Goal: Information Seeking & Learning: Learn about a topic

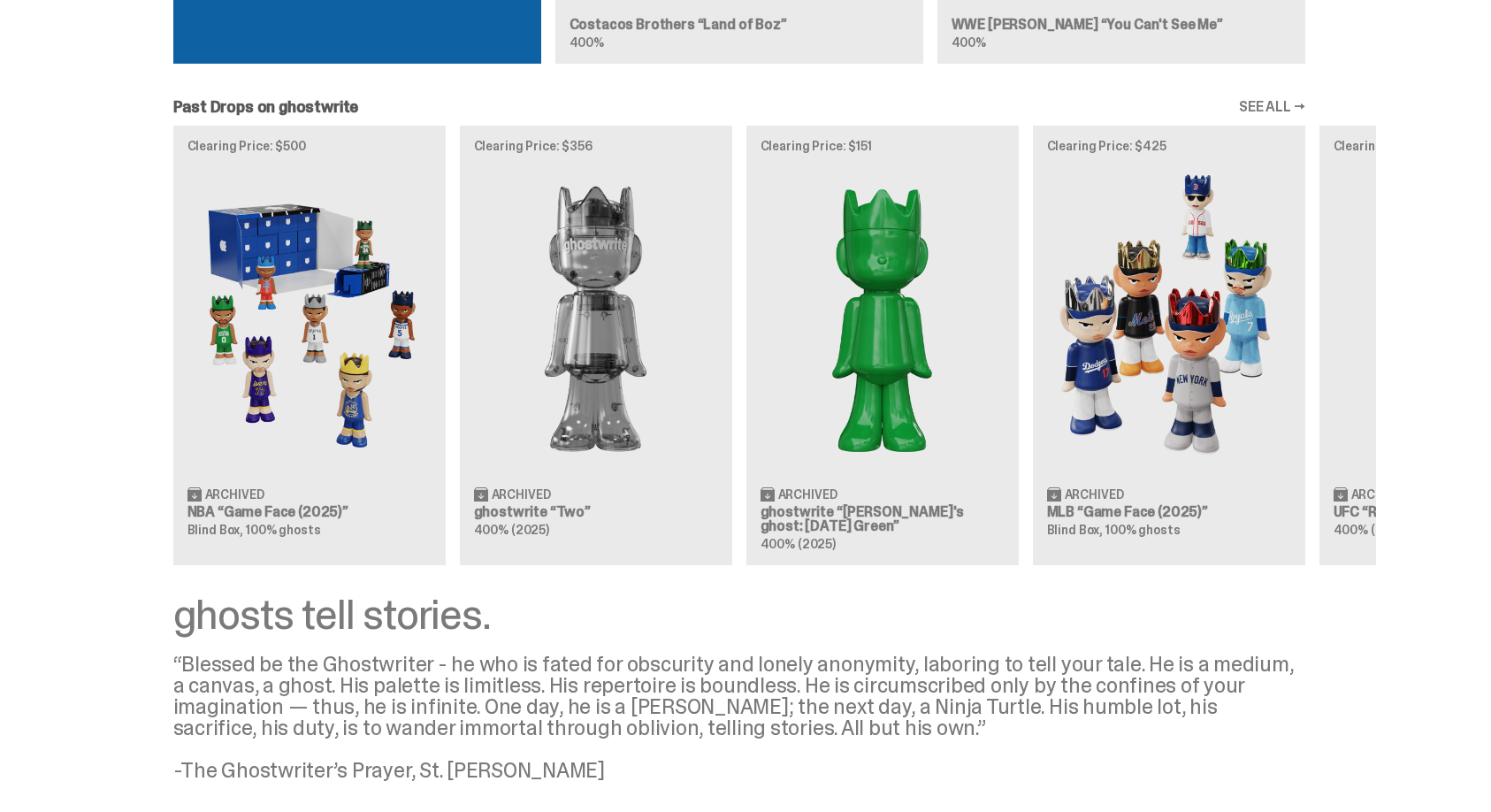
scroll to position [1503, 0]
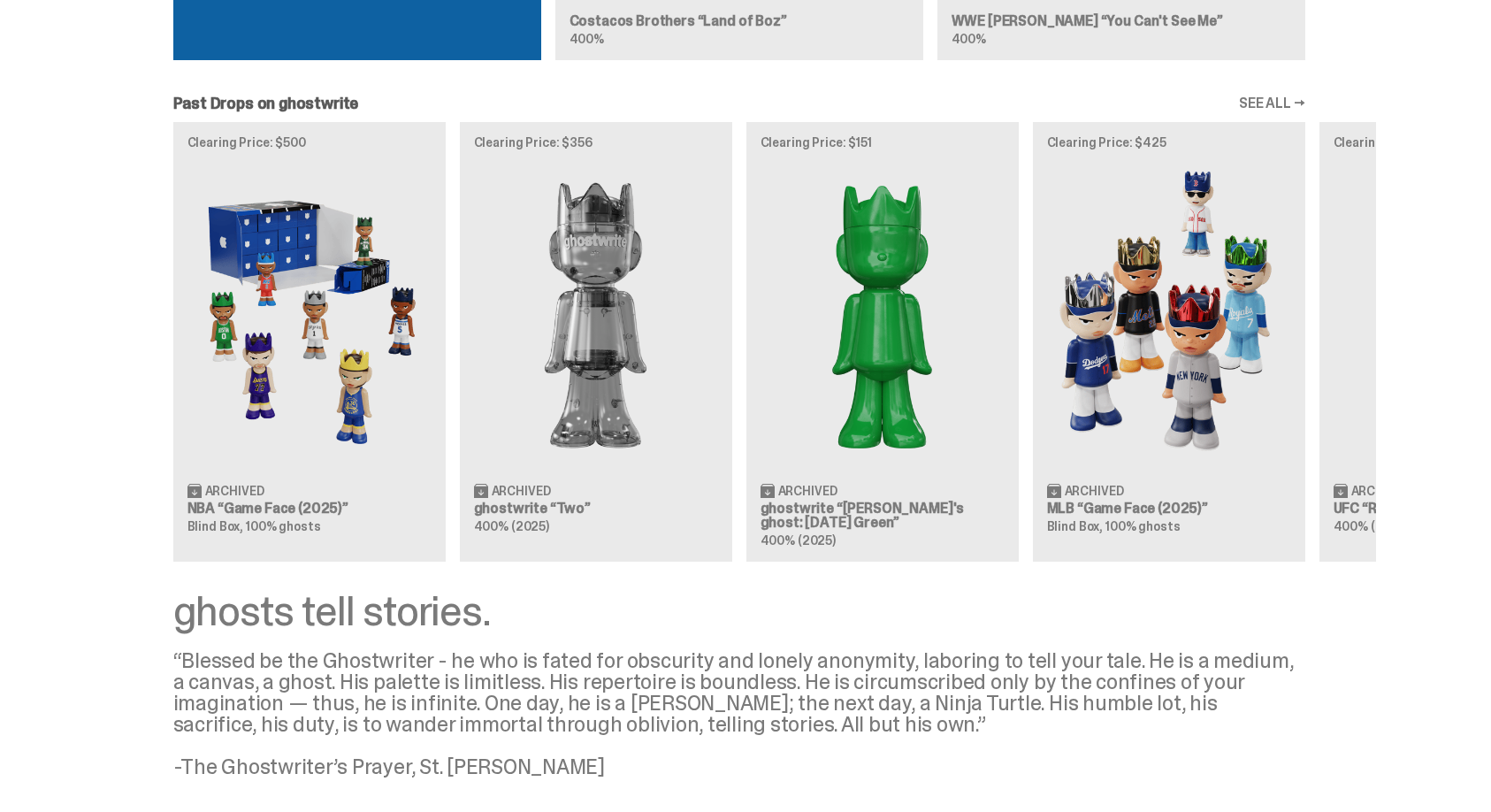
click at [322, 331] on div "Clearing Price: $500 Archived NBA “Game Face (2025)” Blind Box, 100% ghosts Cle…" at bounding box center [738, 340] width 1273 height 439
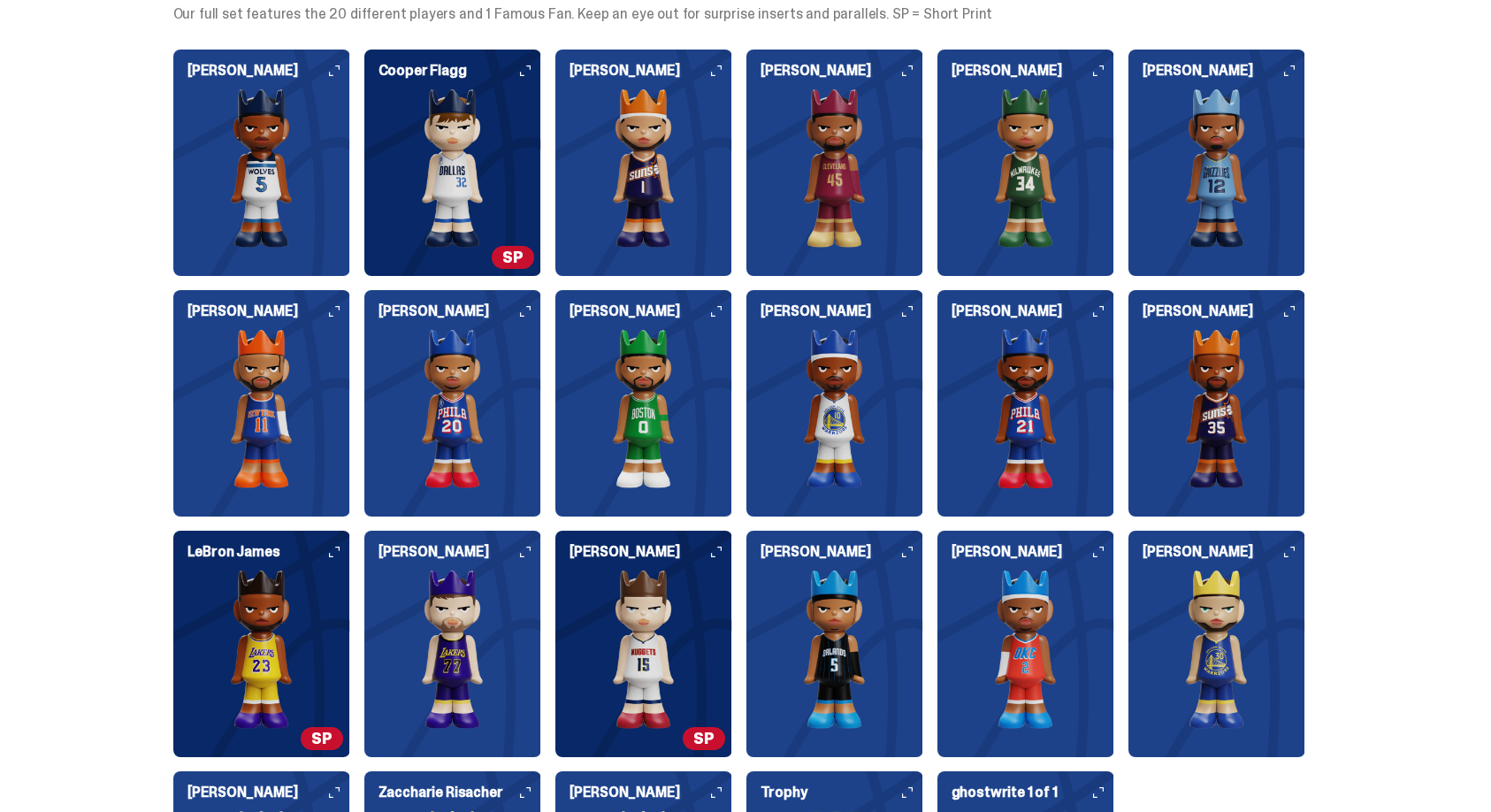
scroll to position [4445, 0]
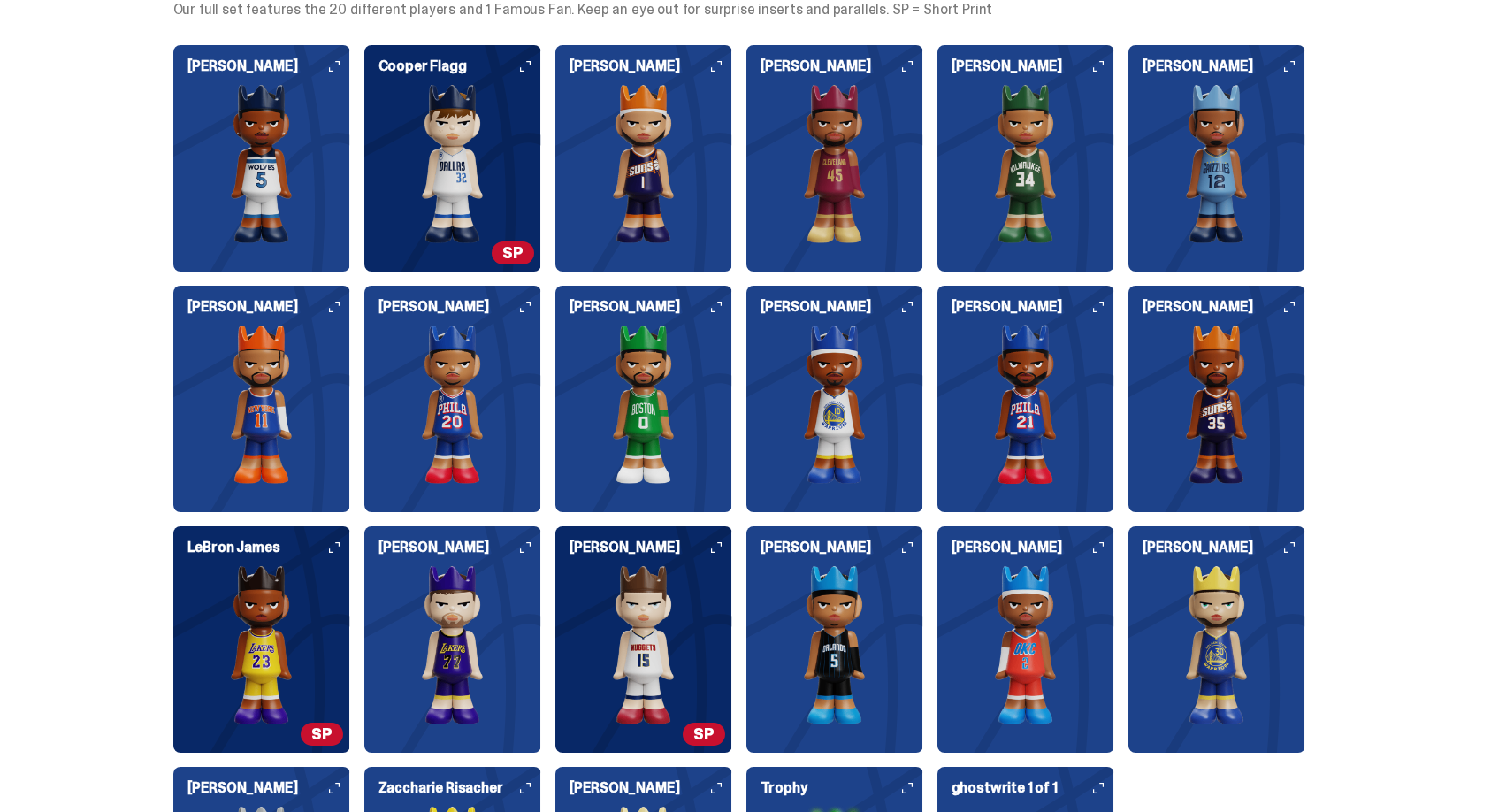
click at [298, 626] on img at bounding box center [262, 645] width 177 height 159
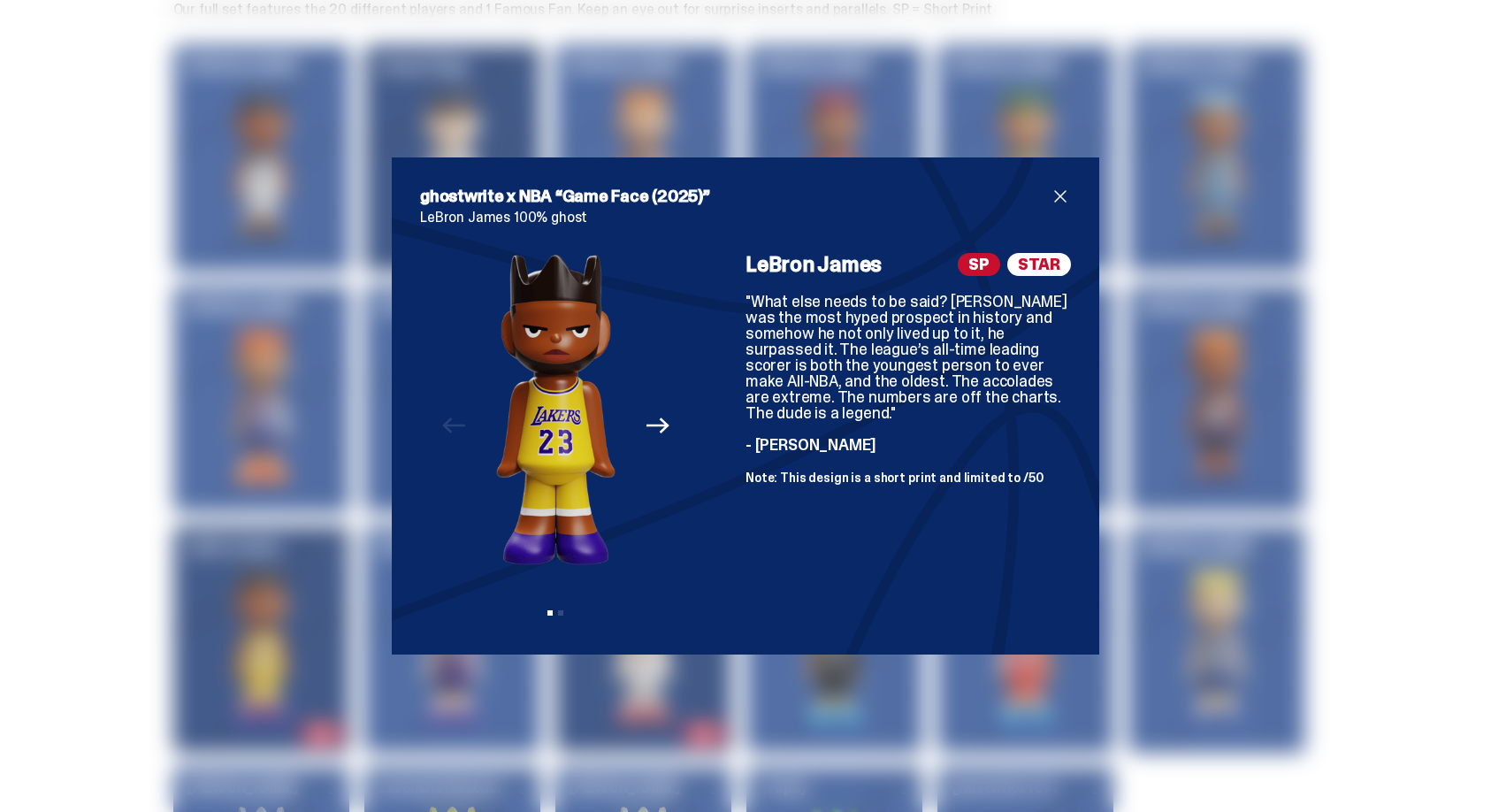
click at [1063, 196] on span "close" at bounding box center [1060, 196] width 21 height 21
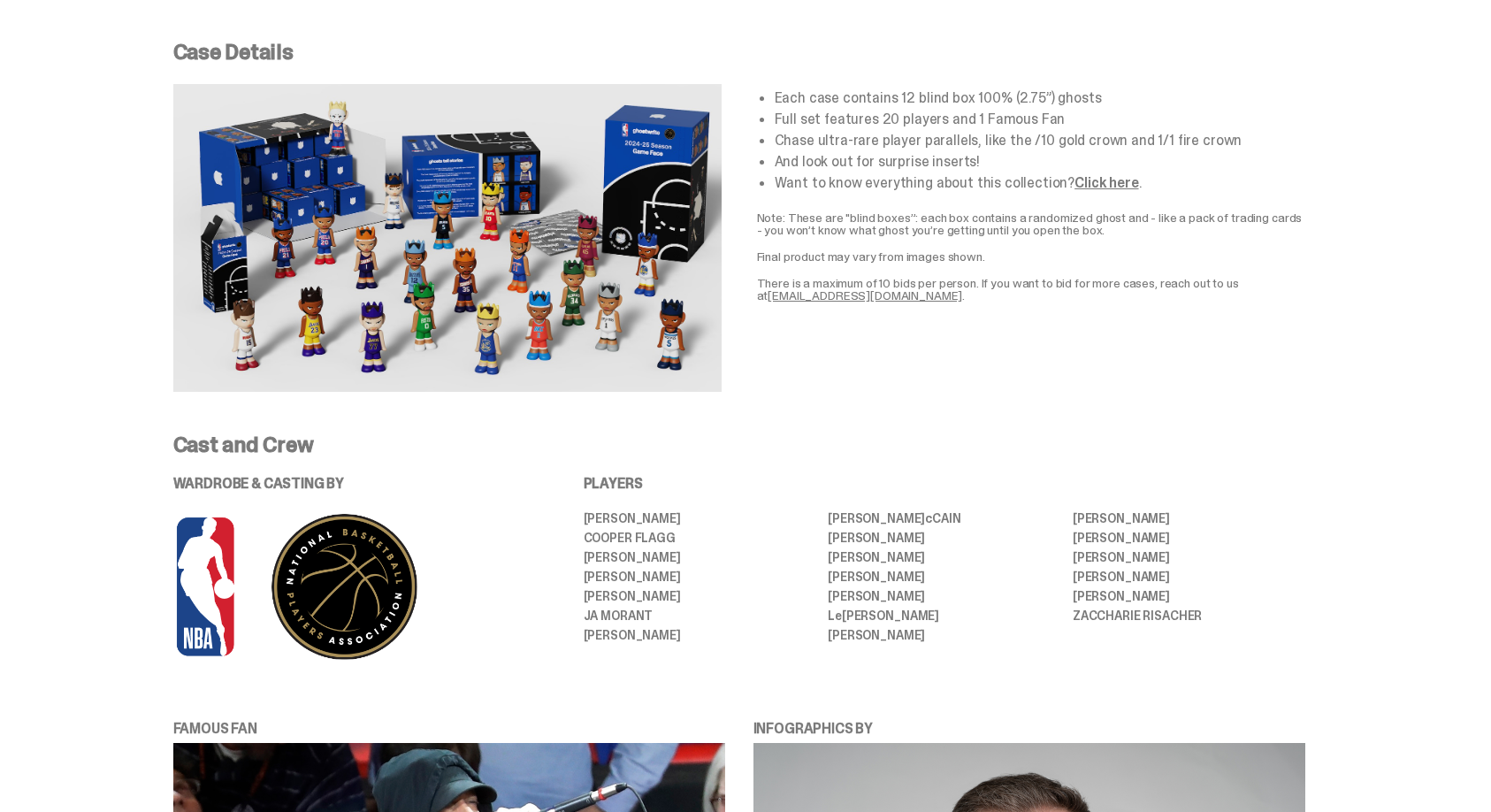
scroll to position [3270, 0]
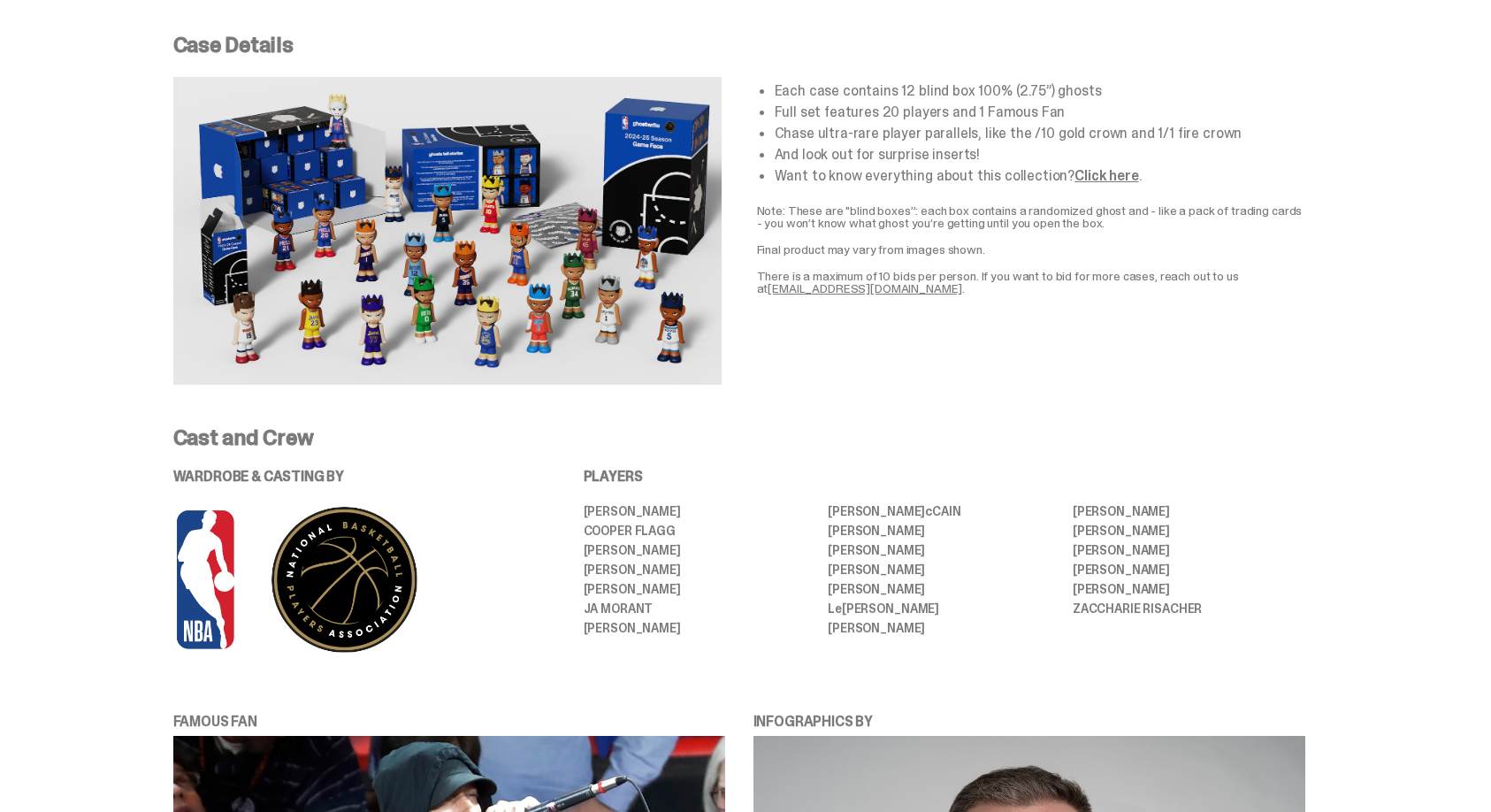
click at [905, 375] on div "Each case contains 12 blind box 100% (2.75”) ghosts Full set features 20 player…" at bounding box center [1031, 230] width 549 height 307
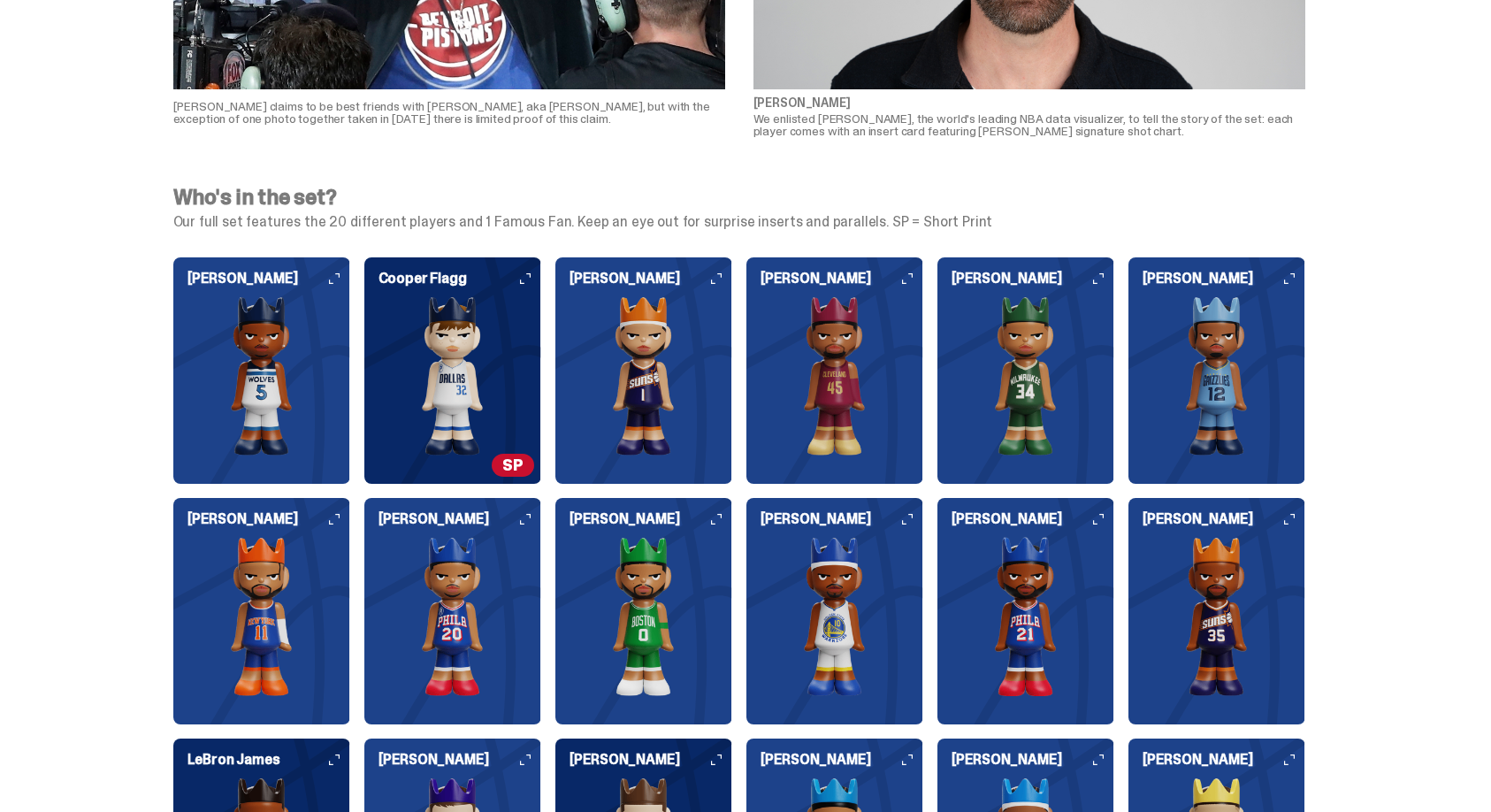
scroll to position [4227, 0]
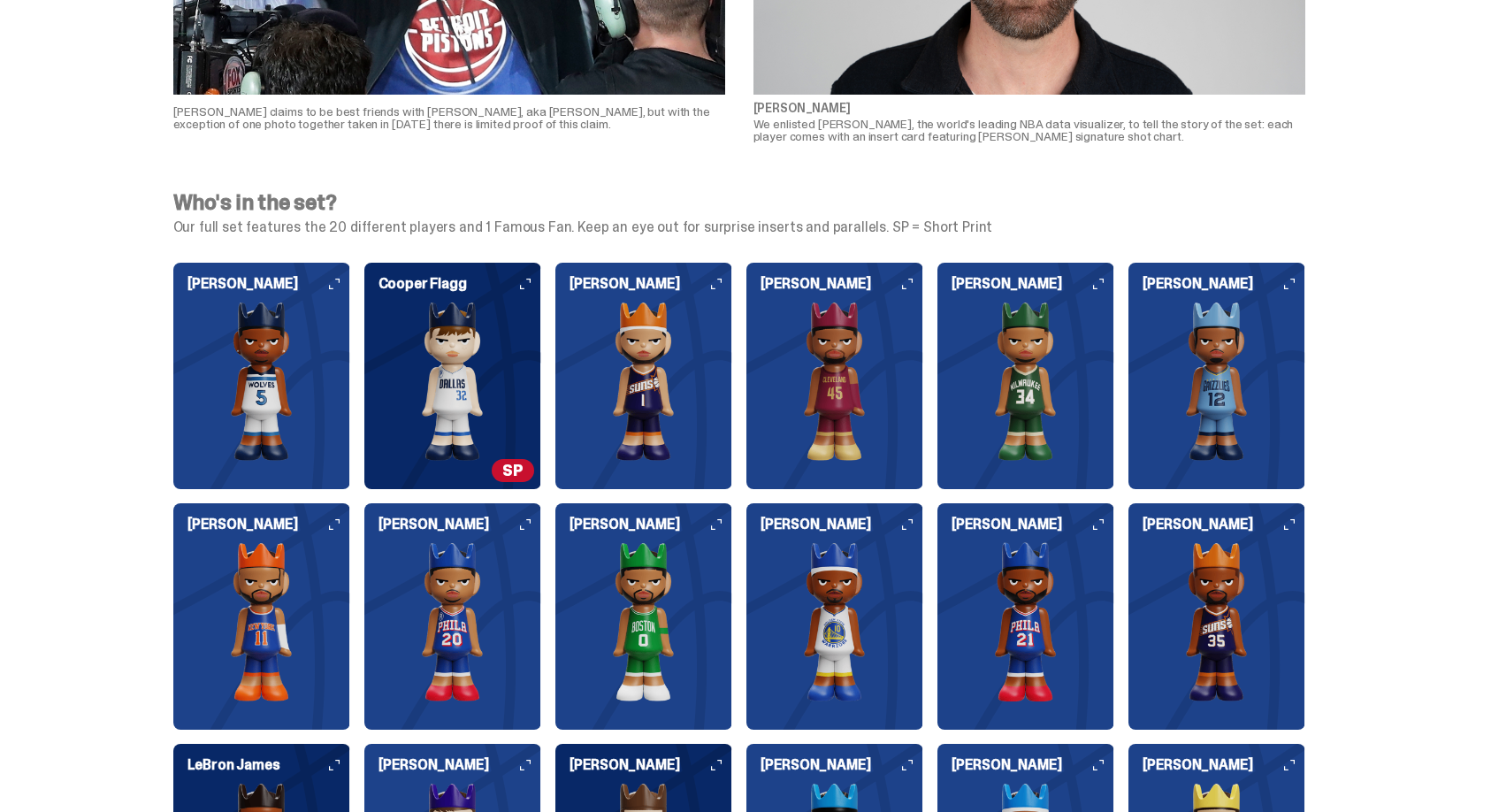
click at [482, 375] on img at bounding box center [453, 381] width 177 height 159
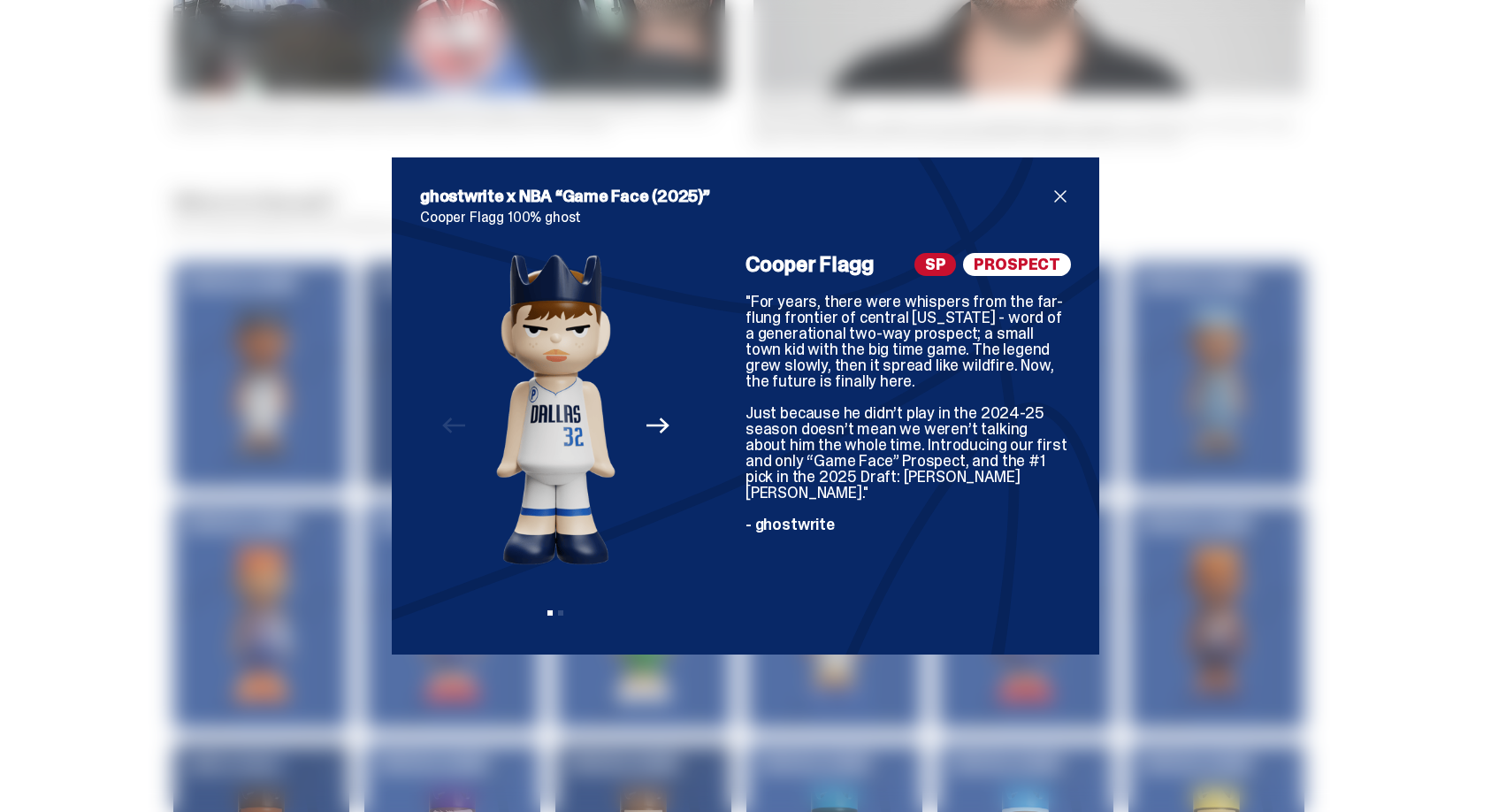
drag, startPoint x: 673, startPoint y: 432, endPoint x: 664, endPoint y: 431, distance: 9.1
click at [673, 432] on button "Next" at bounding box center [658, 425] width 39 height 39
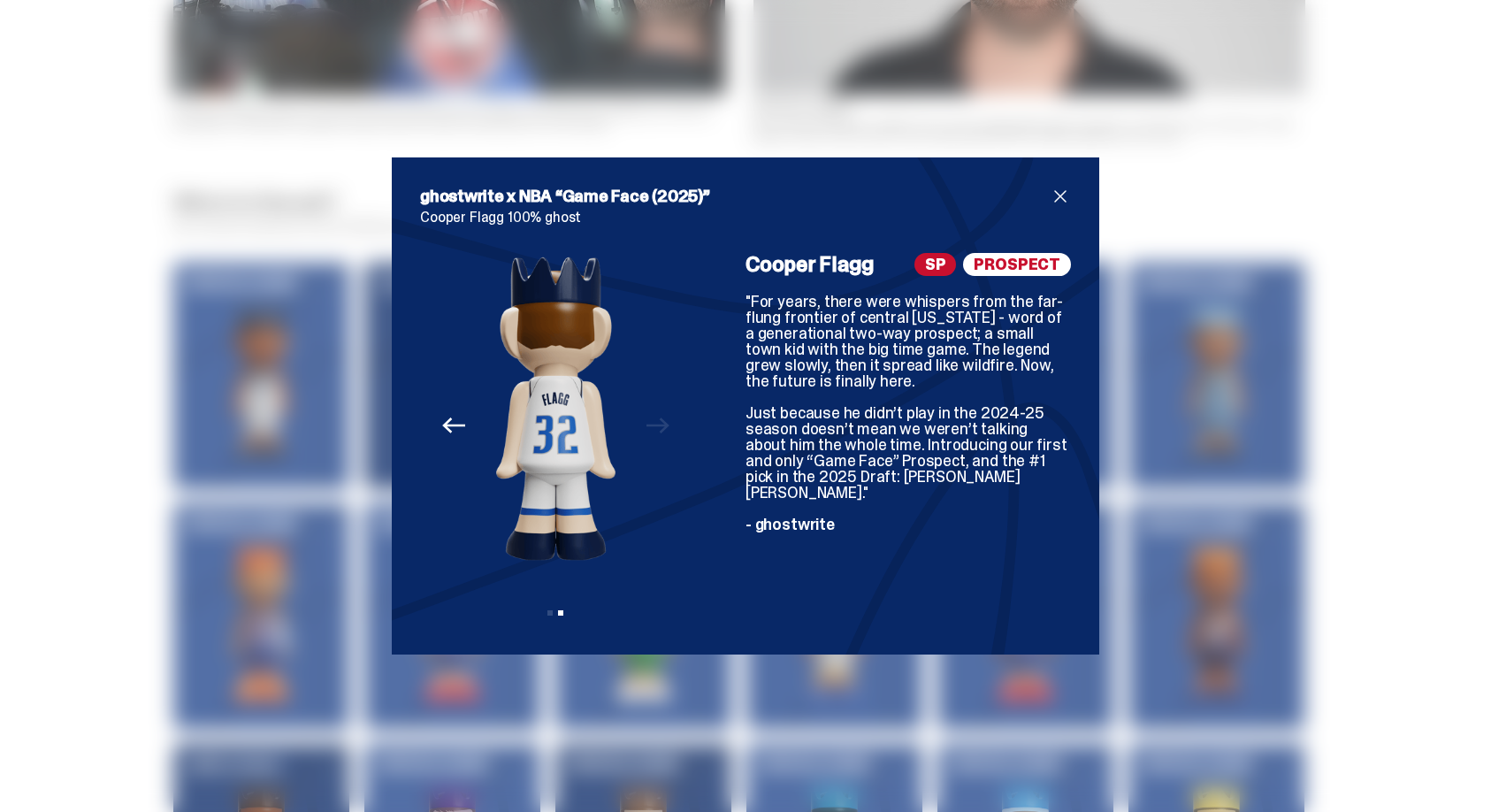
click at [664, 431] on div "Previous Next View slide 1 View slide 2" at bounding box center [555, 440] width 271 height 373
click at [1064, 200] on span "close" at bounding box center [1060, 196] width 21 height 21
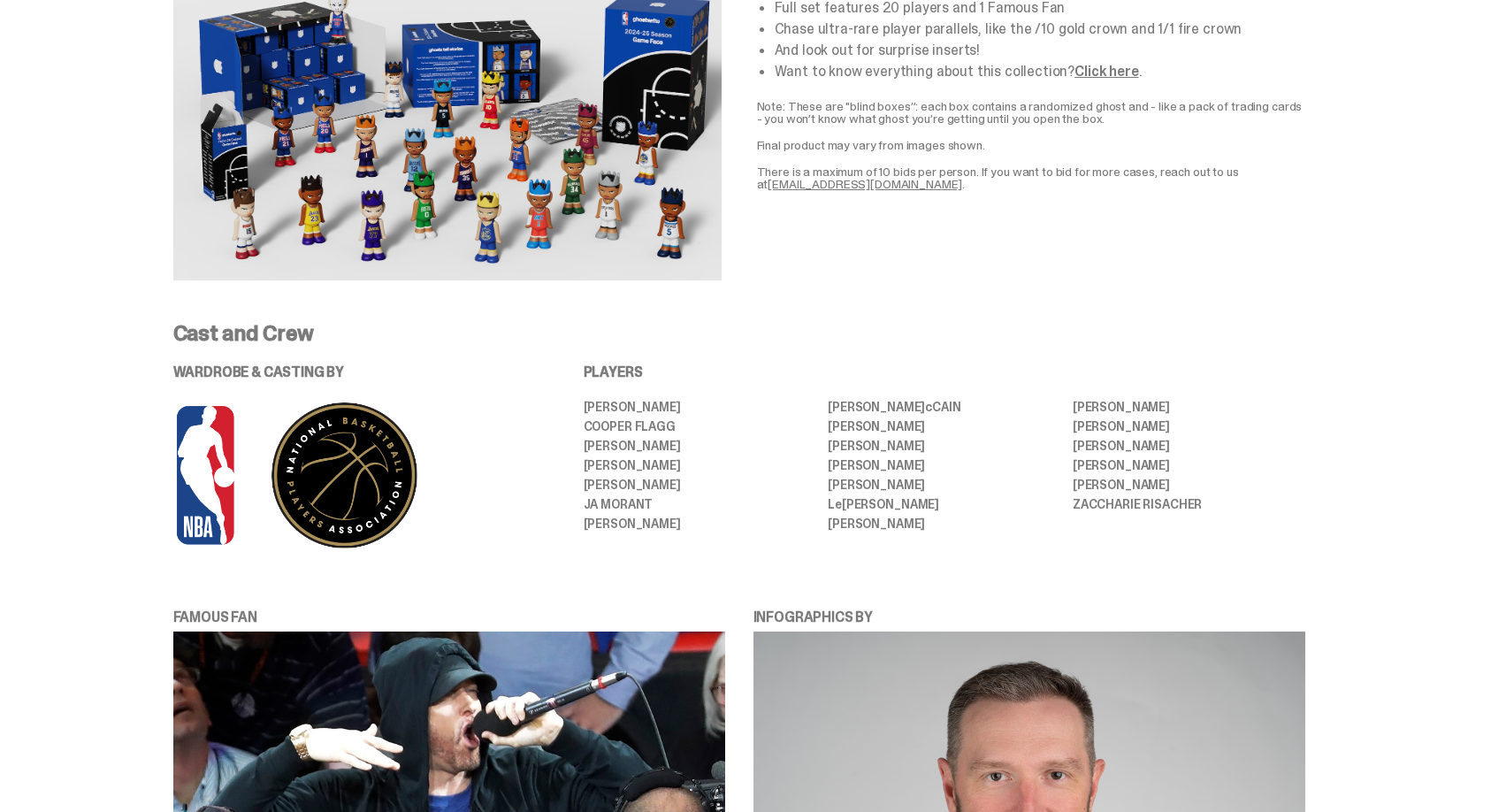
scroll to position [3379, 0]
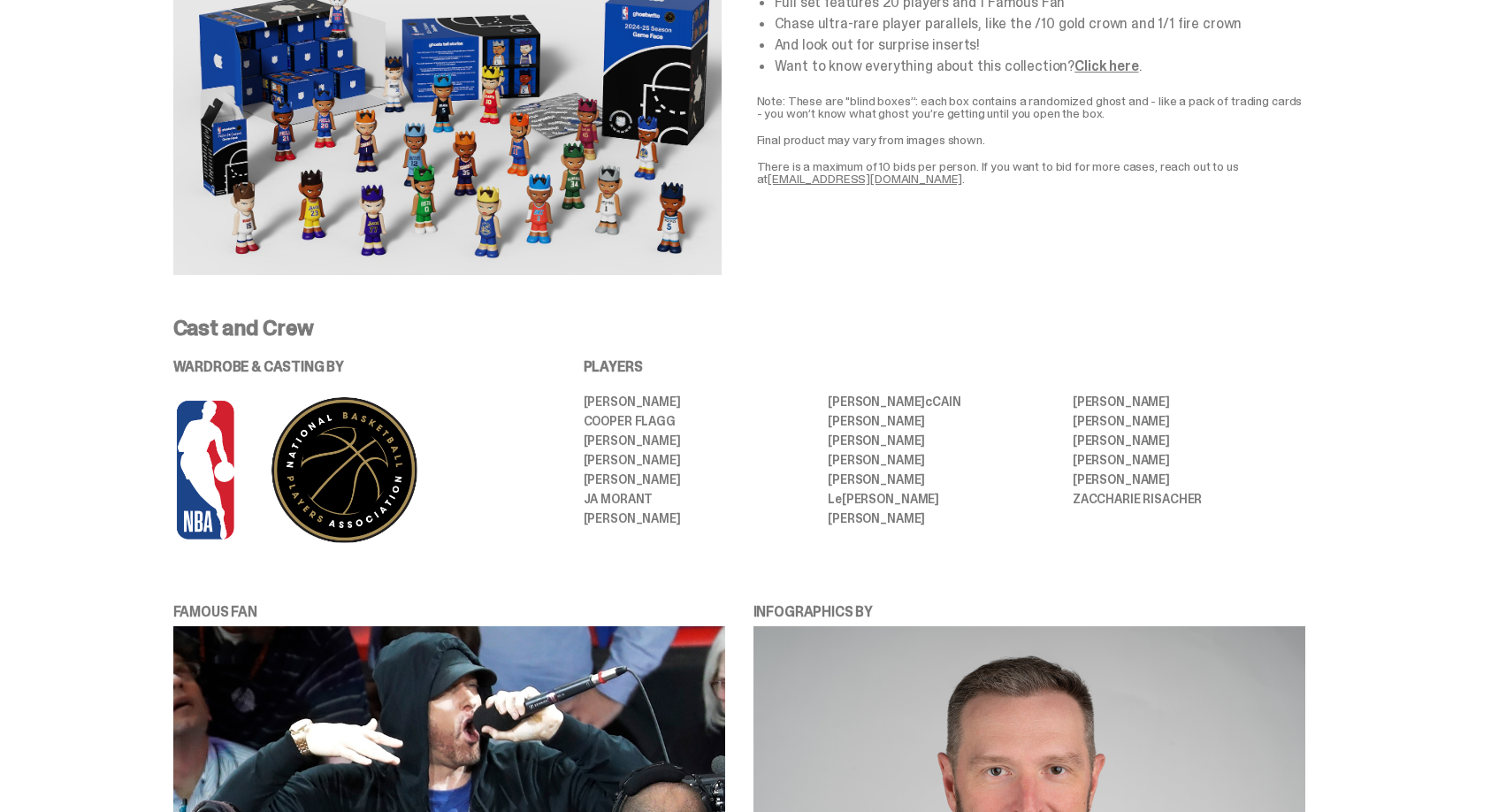
click at [731, 289] on div "Case Details Each case contains 12 blind box 100% (2.75”) ghosts Full set featu…" at bounding box center [738, 99] width 1477 height 435
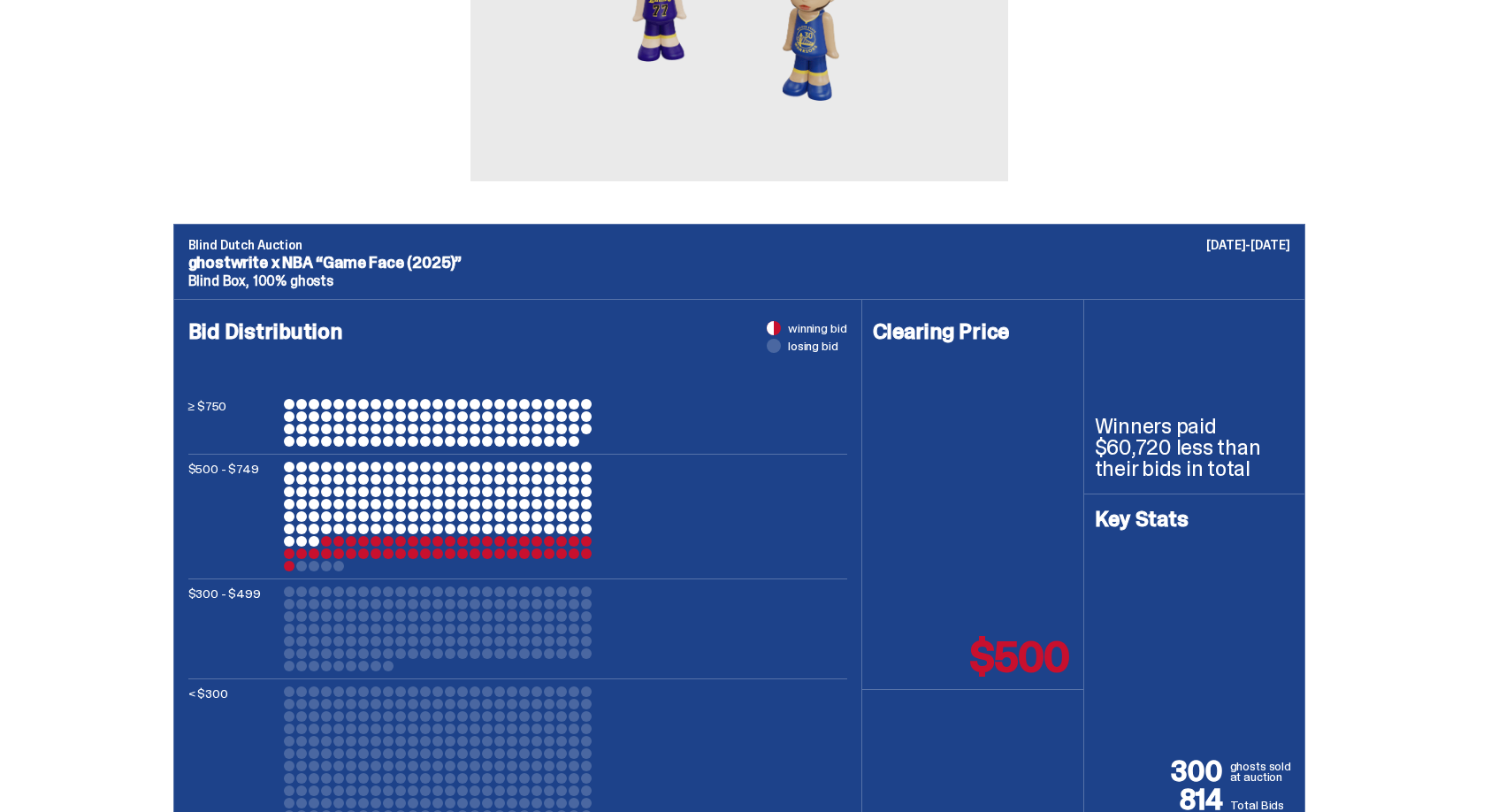
scroll to position [5428, 0]
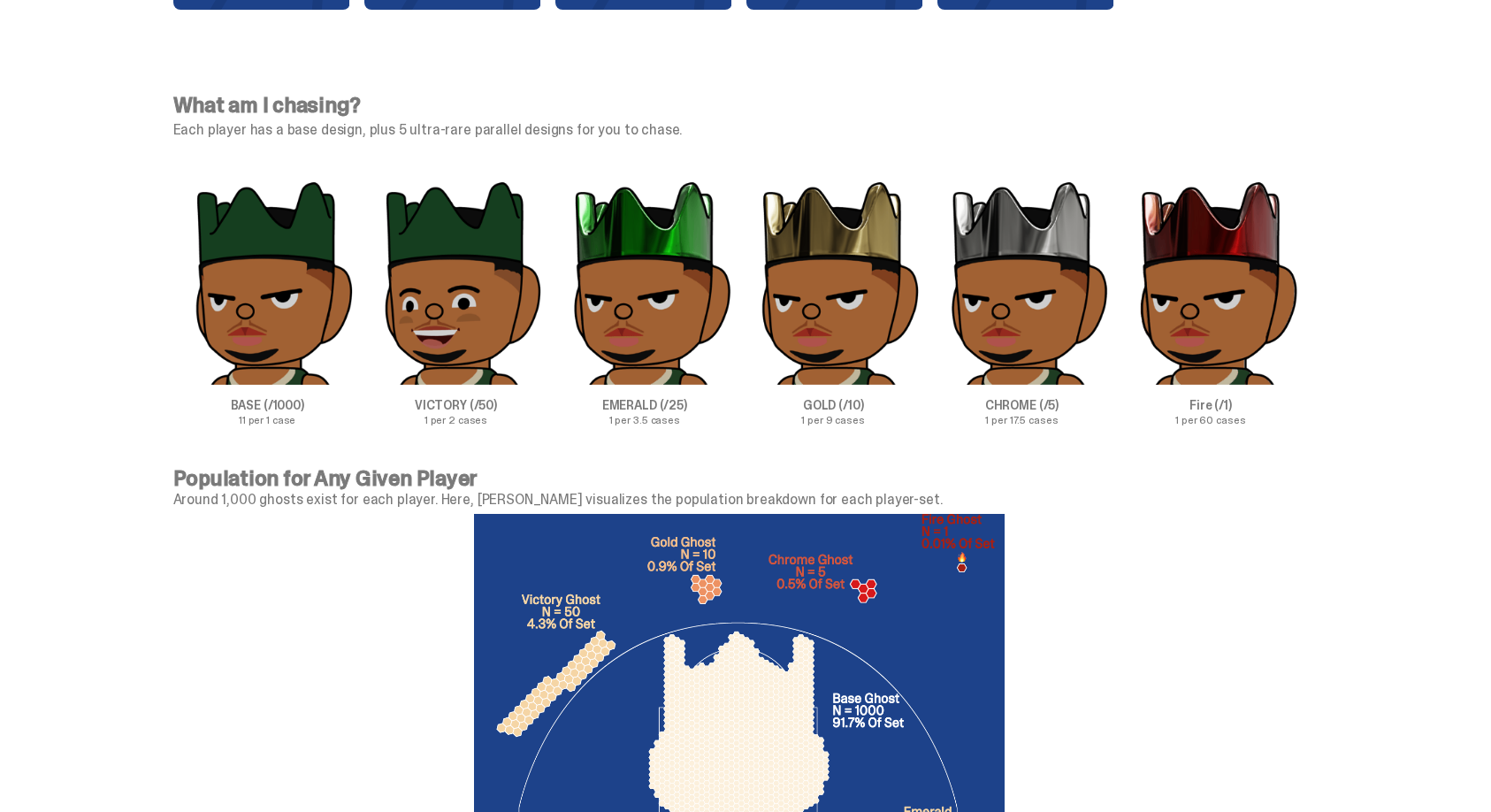
click at [1162, 410] on p "Fire (/1)" at bounding box center [1211, 405] width 189 height 13
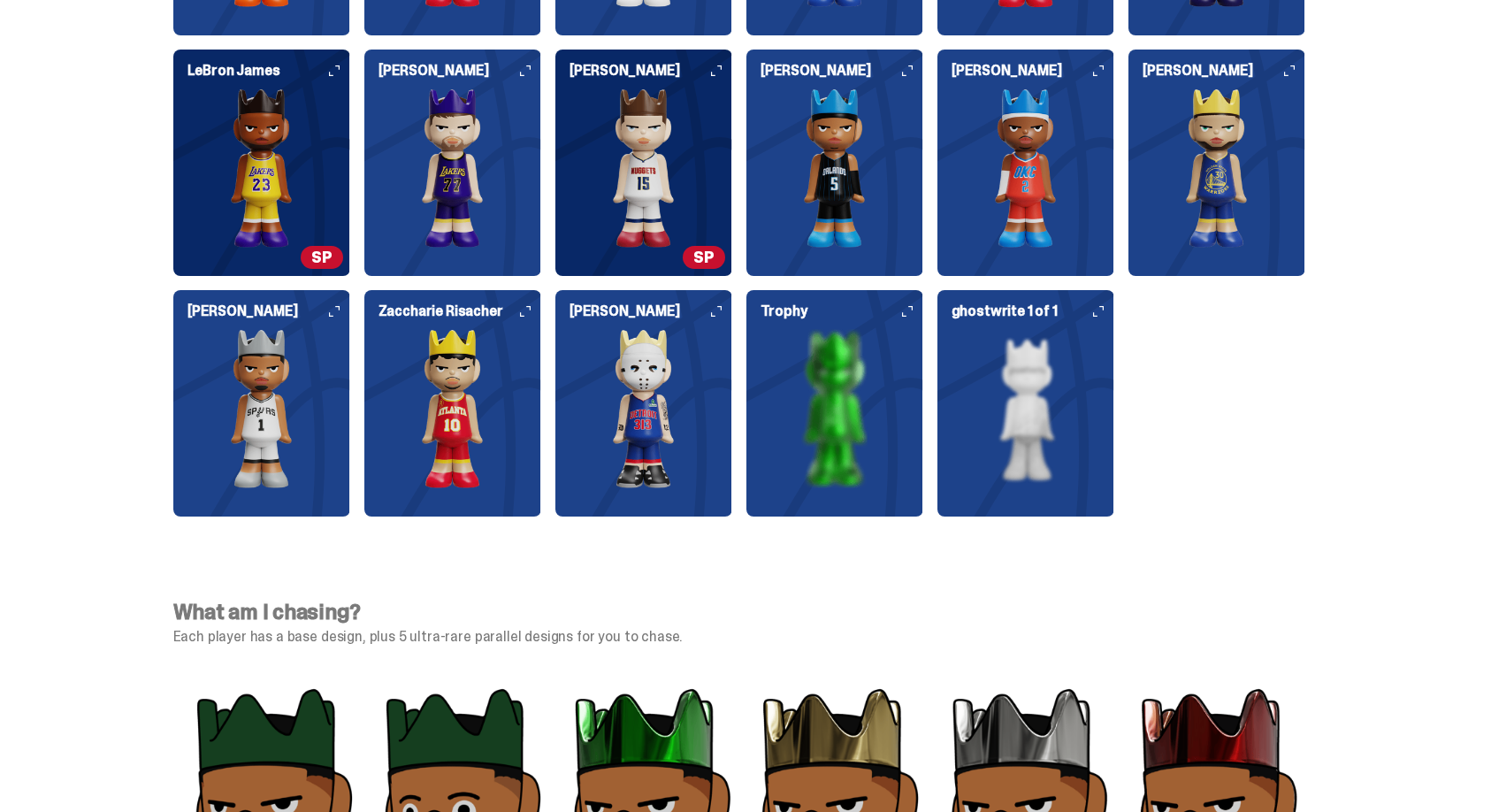
scroll to position [4926, 0]
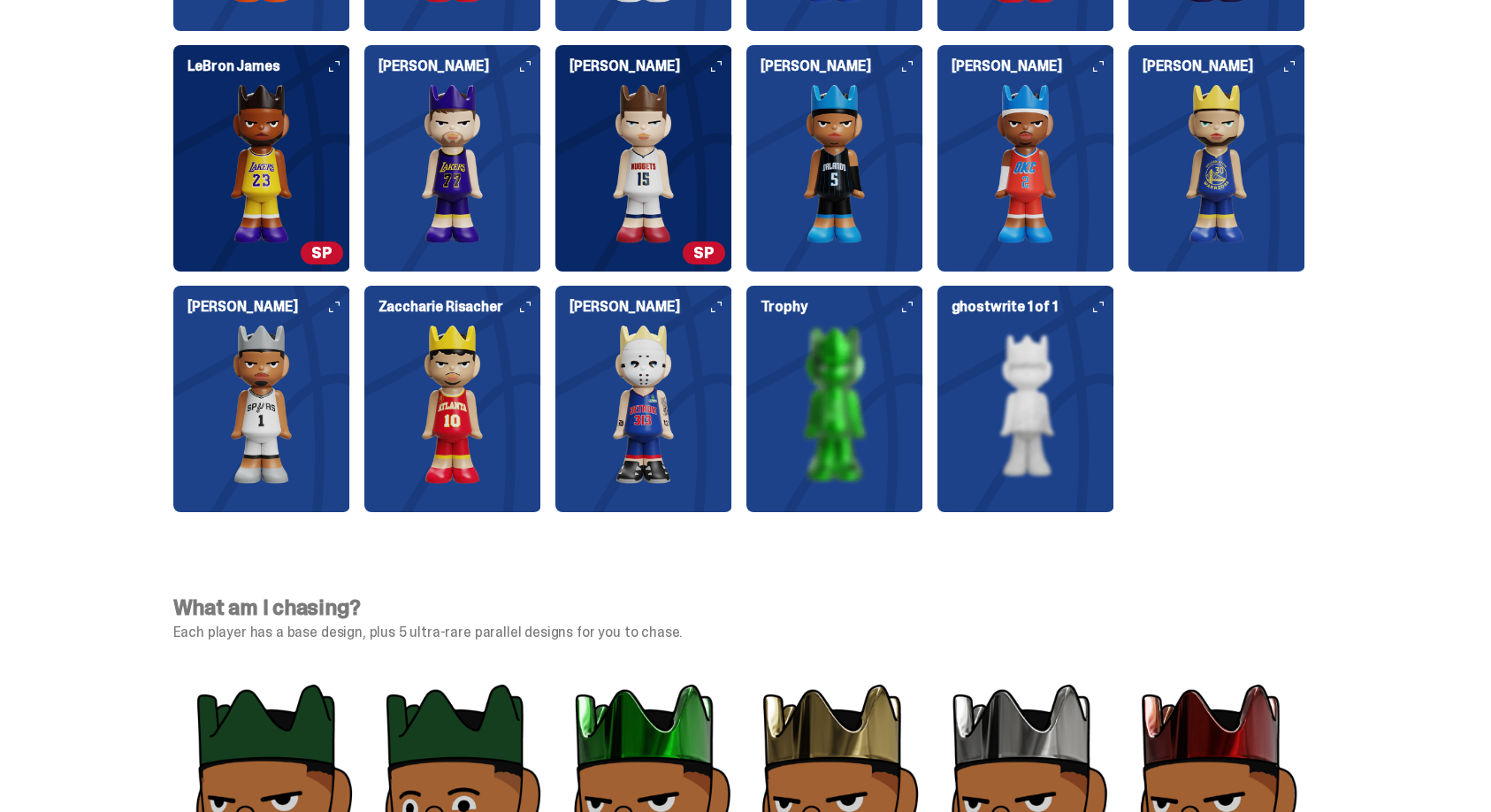
click at [1031, 365] on img at bounding box center [1026, 405] width 177 height 159
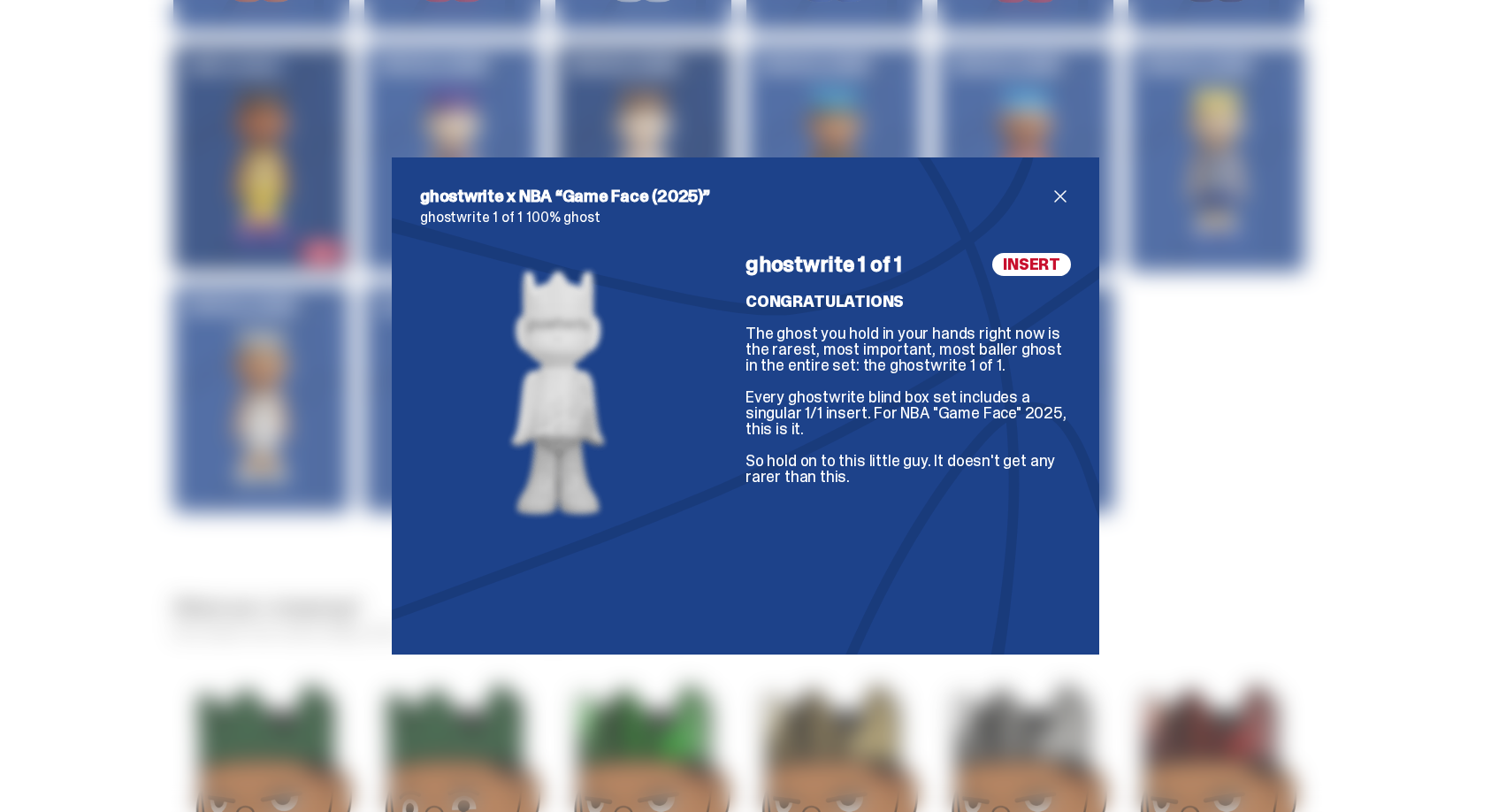
click at [1066, 203] on span "close" at bounding box center [1060, 196] width 21 height 21
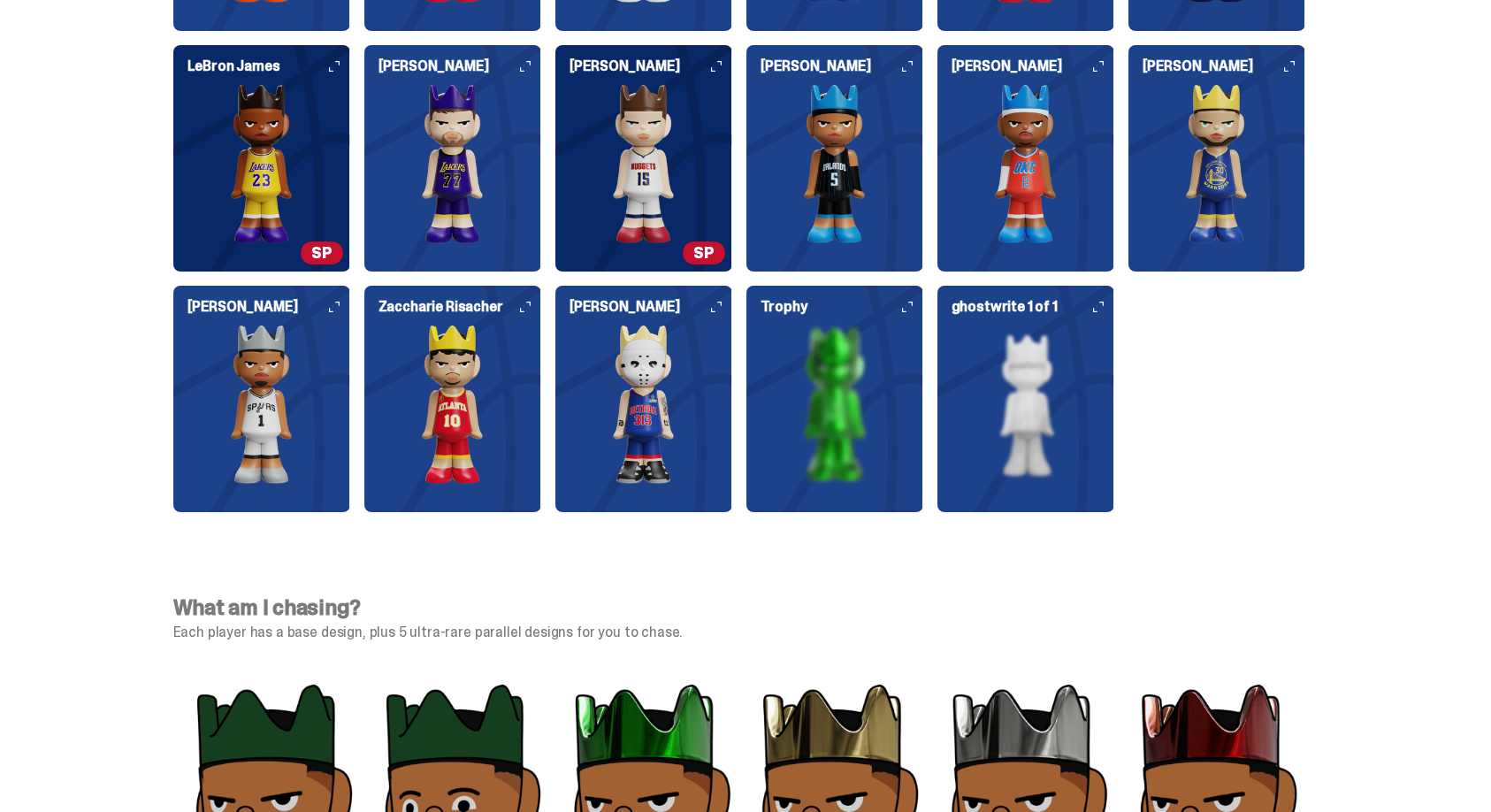
click at [860, 426] on img at bounding box center [834, 405] width 177 height 159
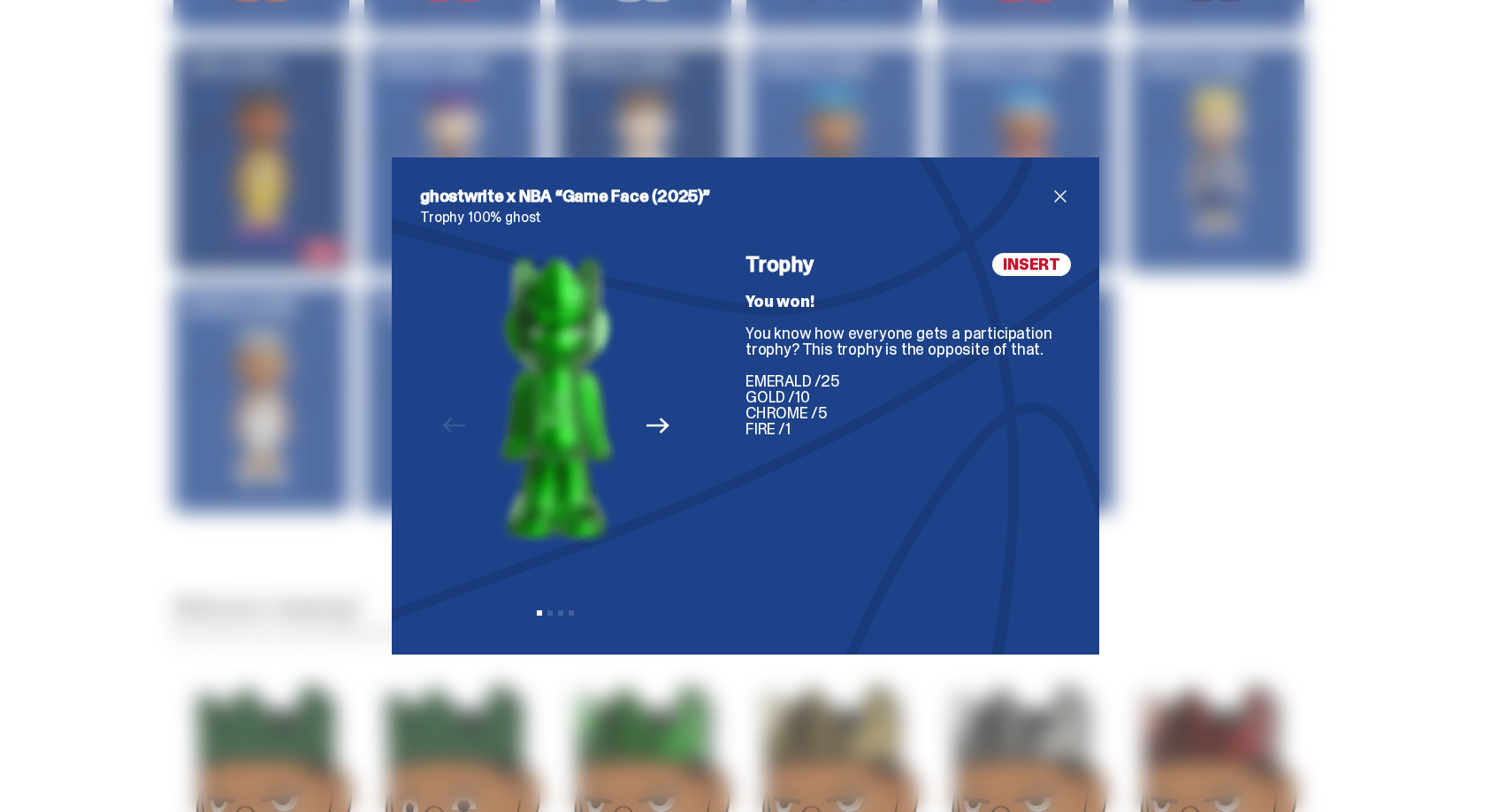
click at [669, 420] on button "Next" at bounding box center [658, 425] width 39 height 39
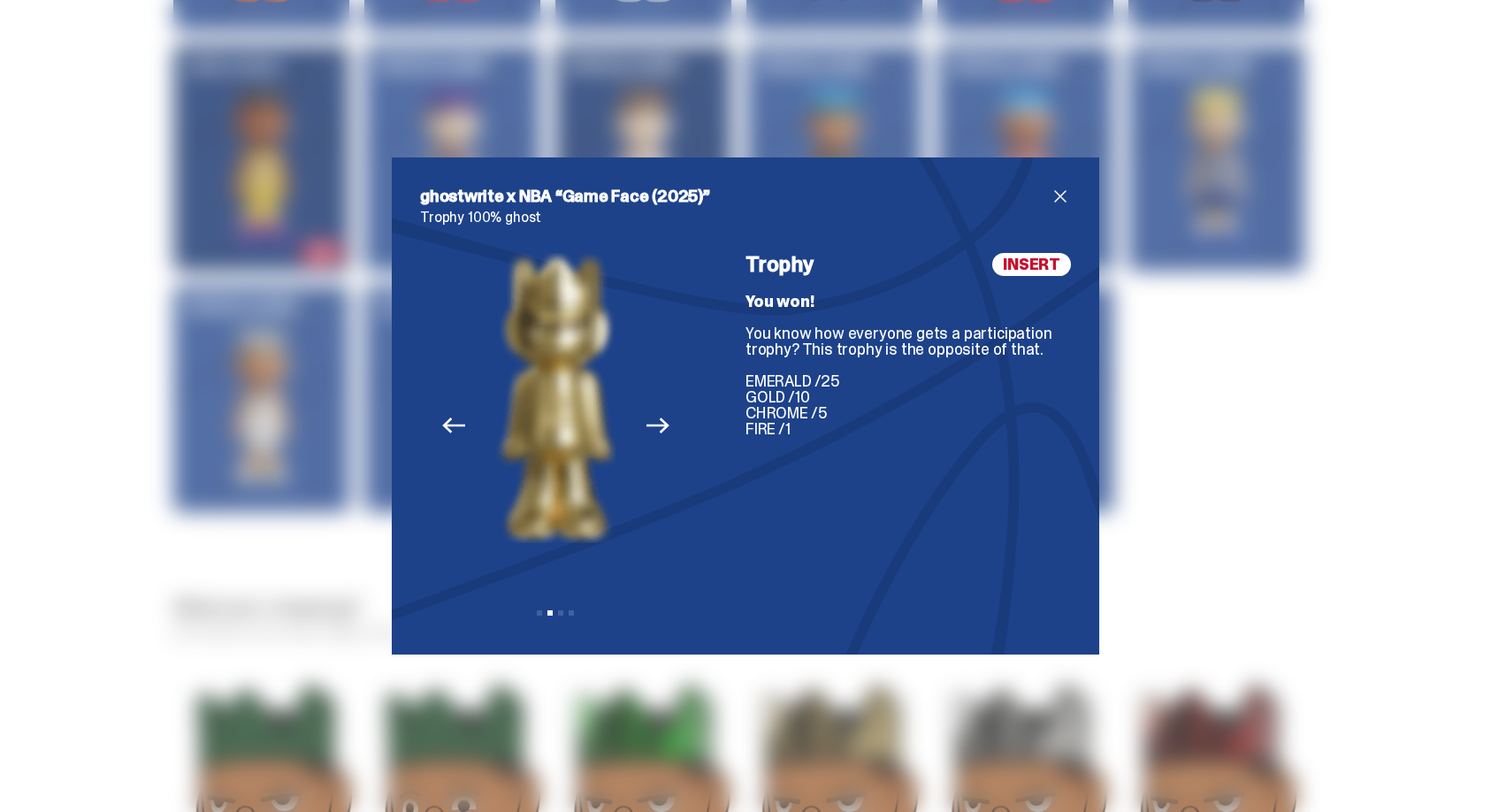
click at [667, 421] on icon "Next" at bounding box center [658, 426] width 23 height 23
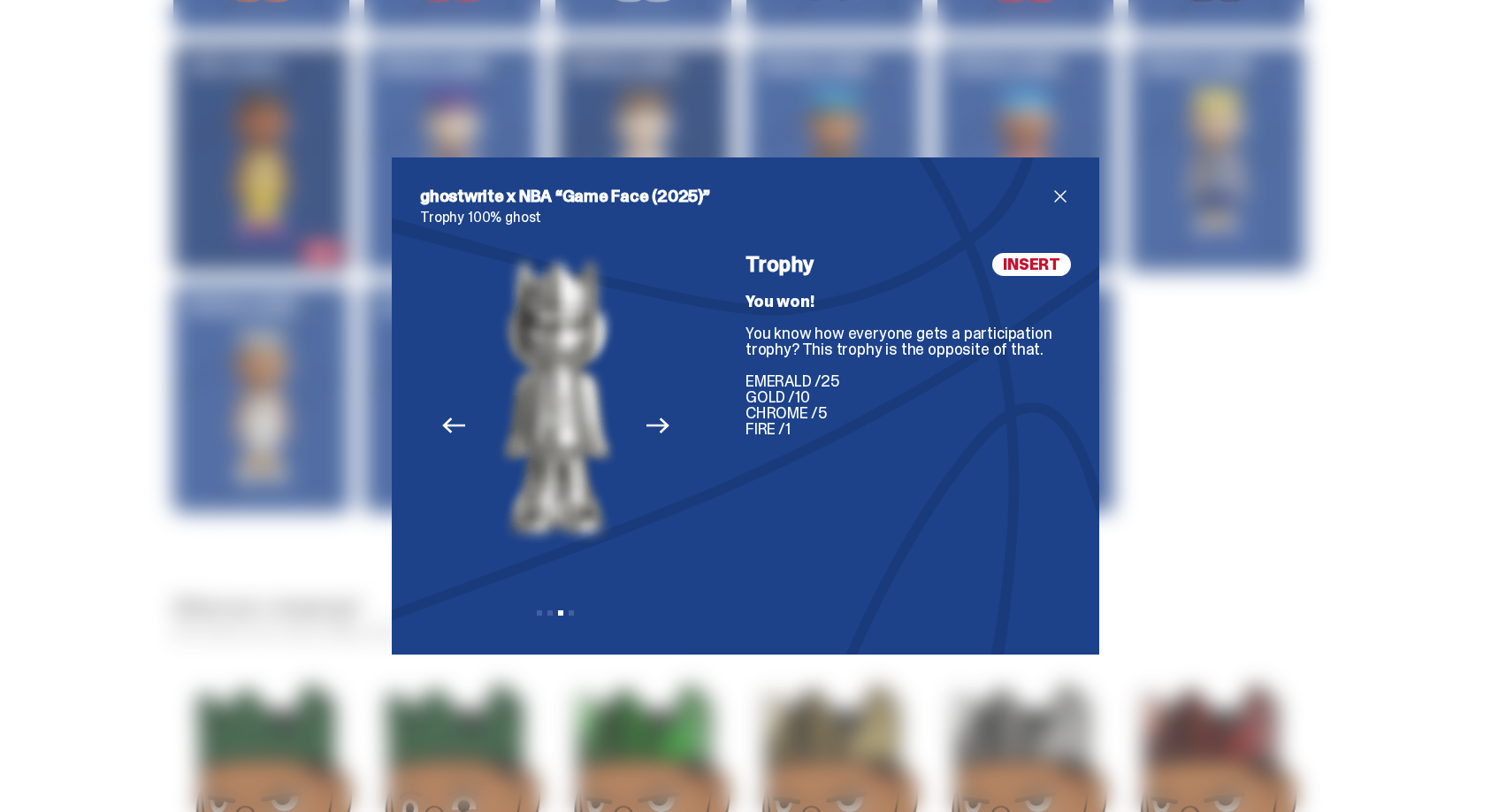
click at [667, 421] on icon "Next" at bounding box center [658, 426] width 23 height 23
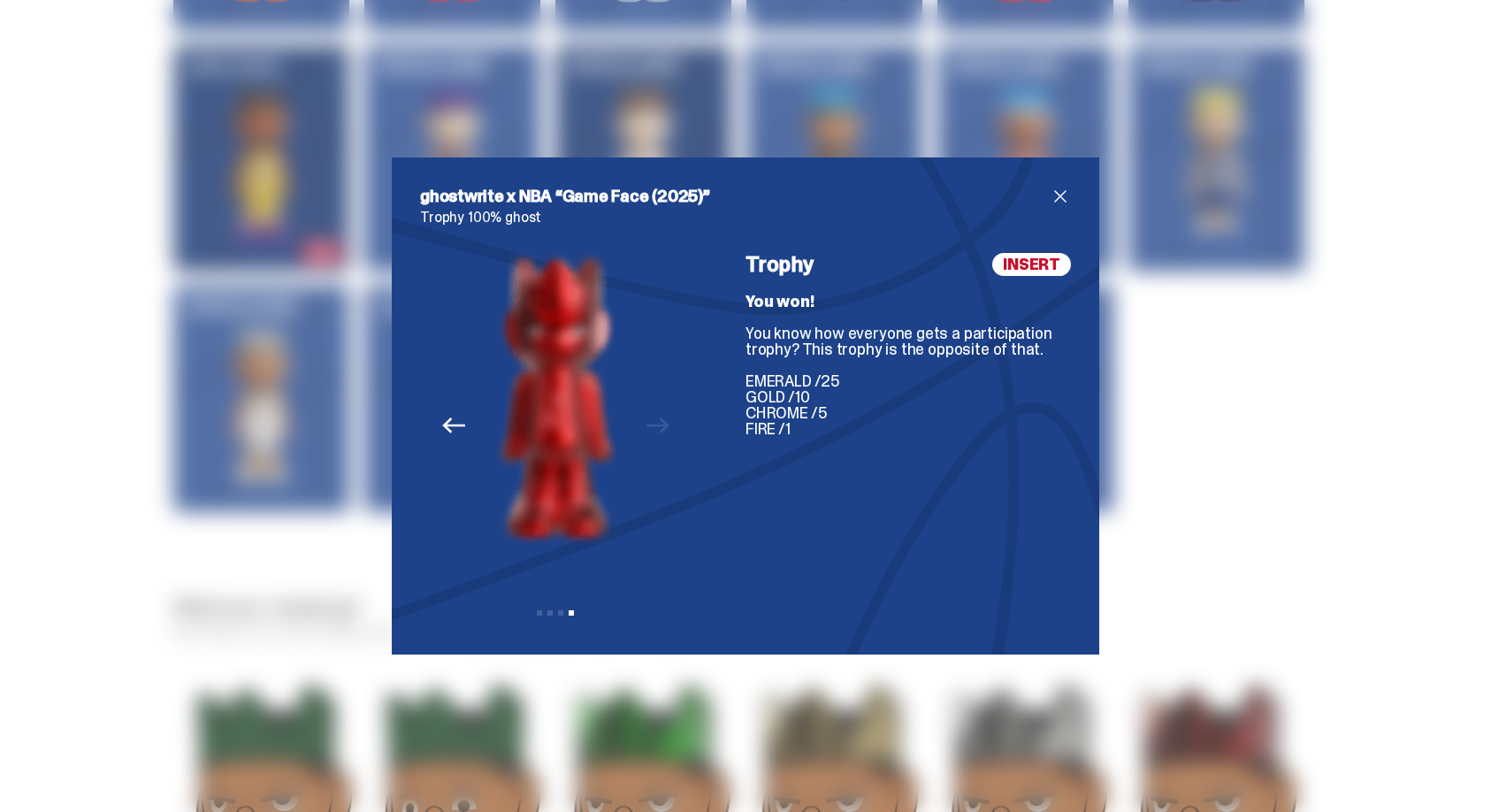
click at [667, 421] on div "Previous Next View slide 1 View slide 2 View slide 3 View slide 4" at bounding box center [555, 440] width 271 height 373
click at [1062, 195] on span "close" at bounding box center [1060, 196] width 21 height 21
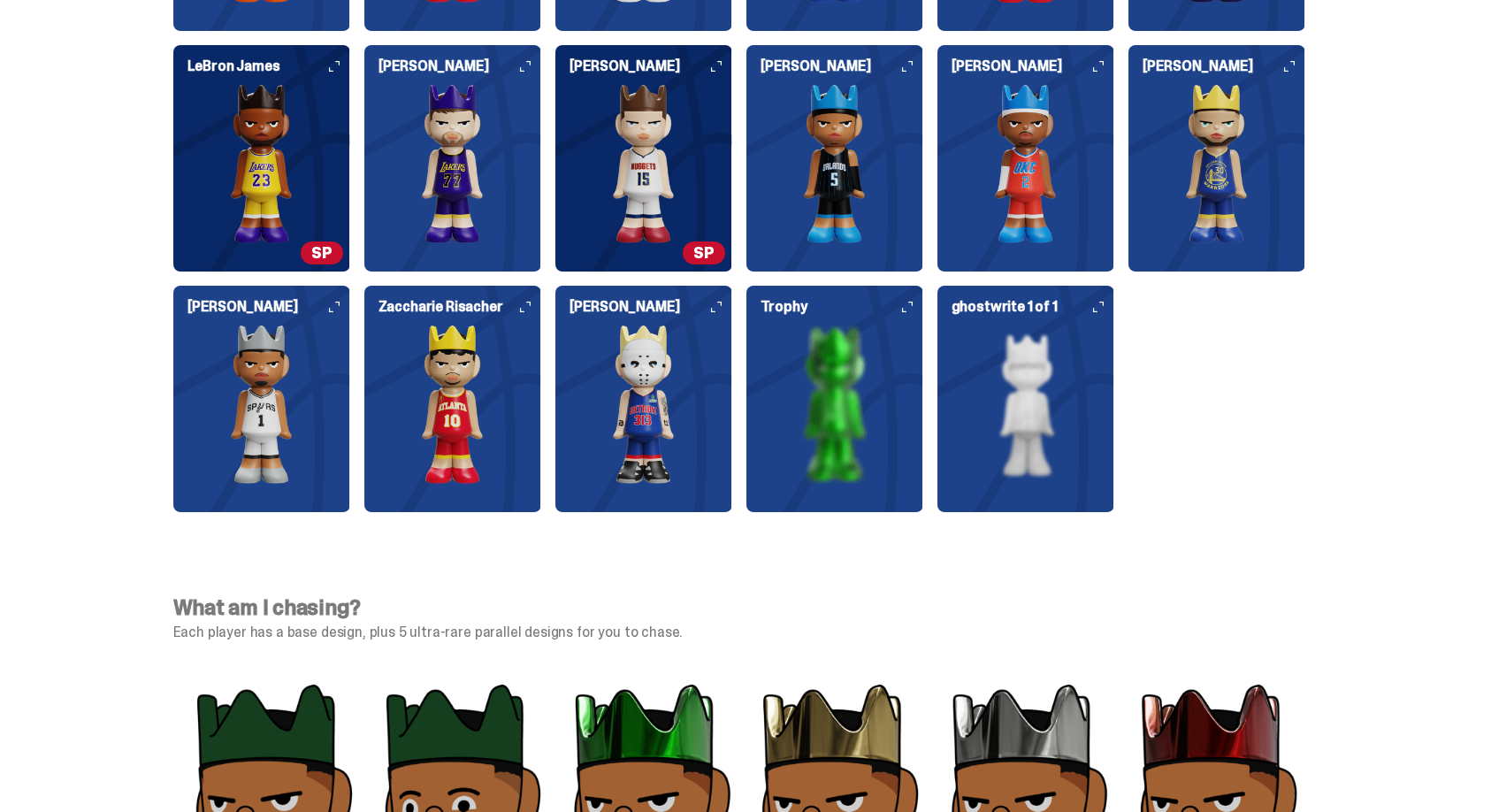
click at [653, 435] on img at bounding box center [644, 405] width 177 height 159
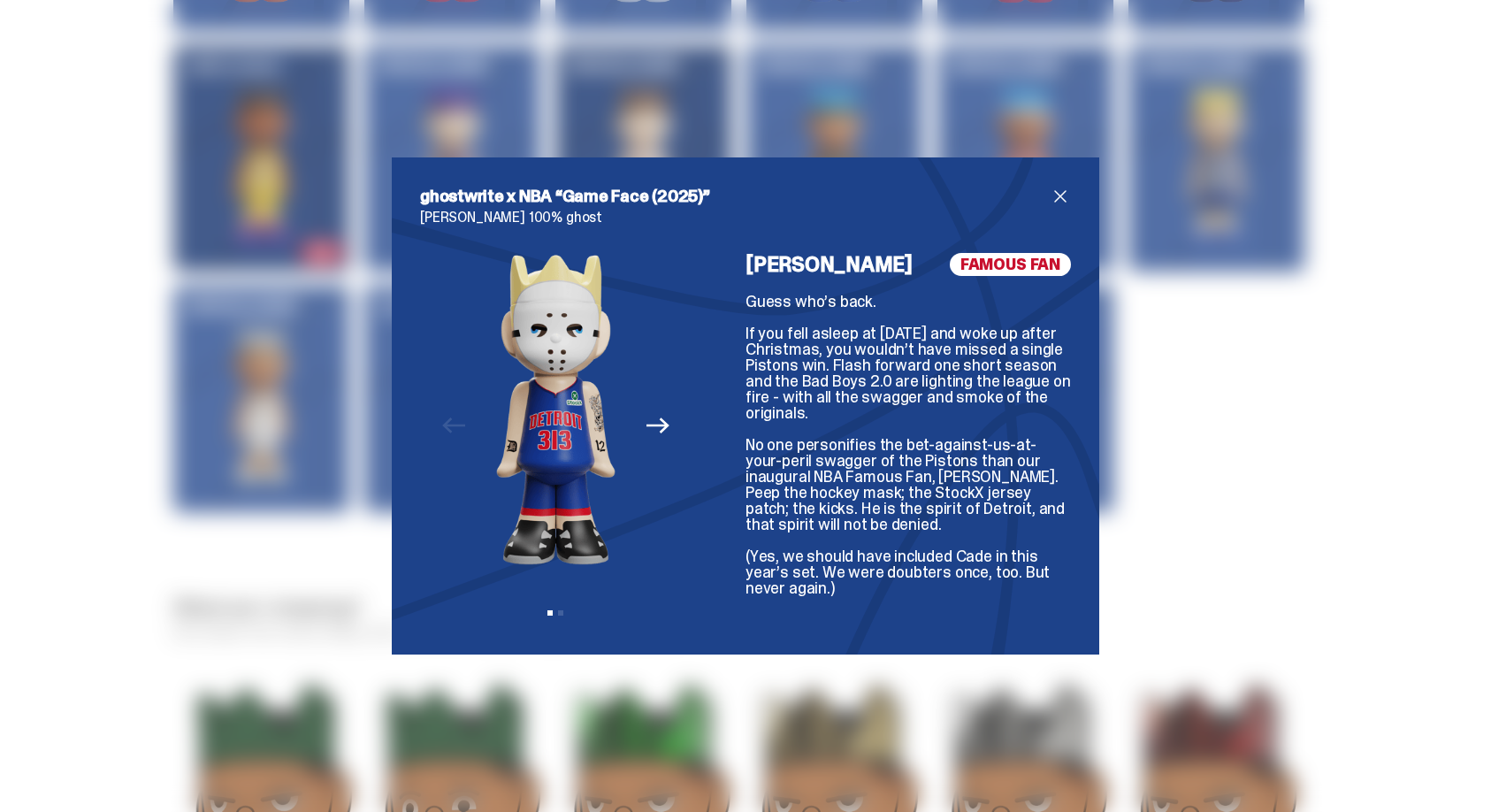
click at [661, 430] on icon "Next" at bounding box center [658, 425] width 23 height 16
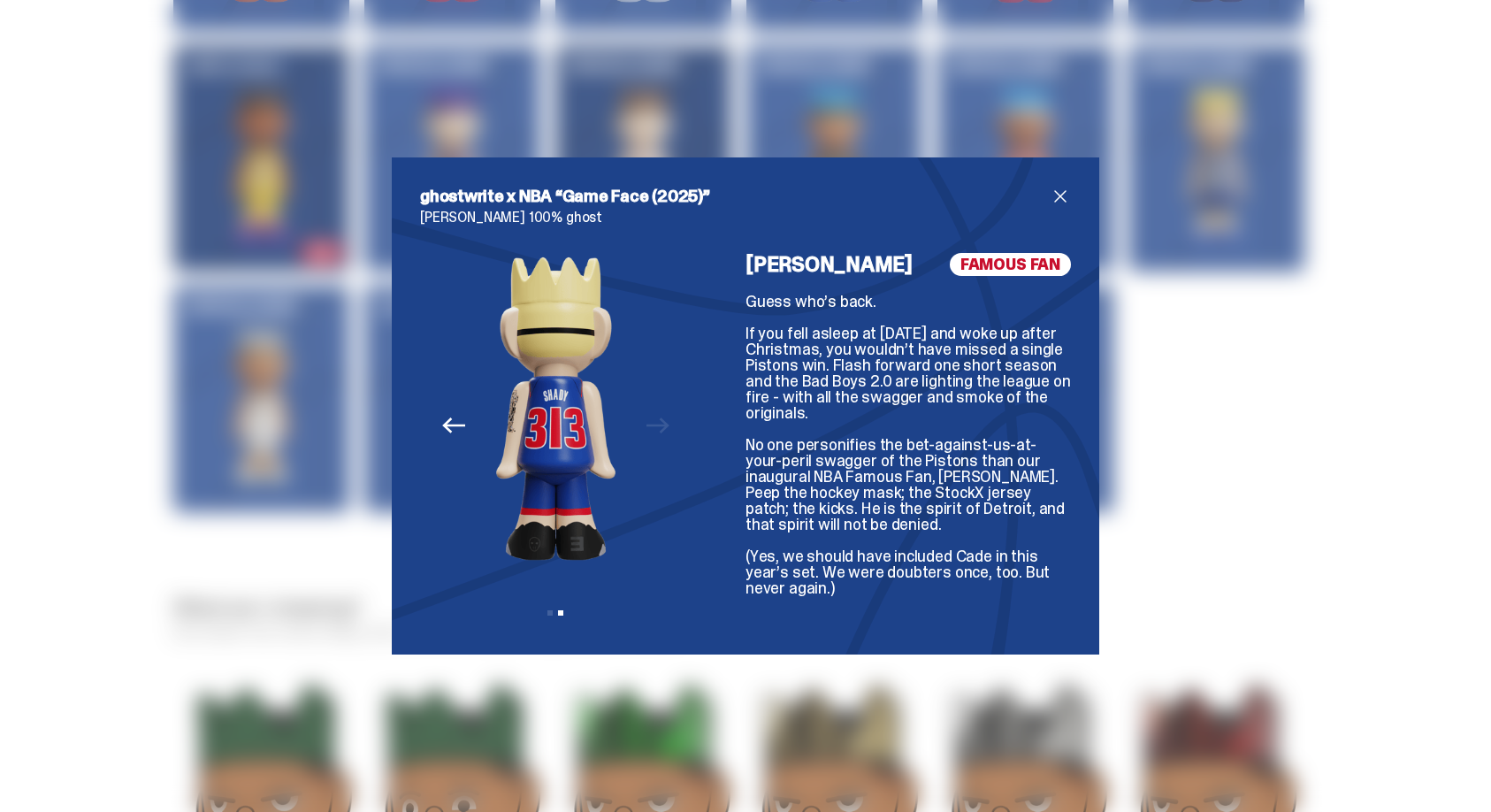
drag, startPoint x: 1063, startPoint y: 197, endPoint x: 1103, endPoint y: 406, distance: 212.8
click at [1064, 197] on span "close" at bounding box center [1060, 196] width 21 height 21
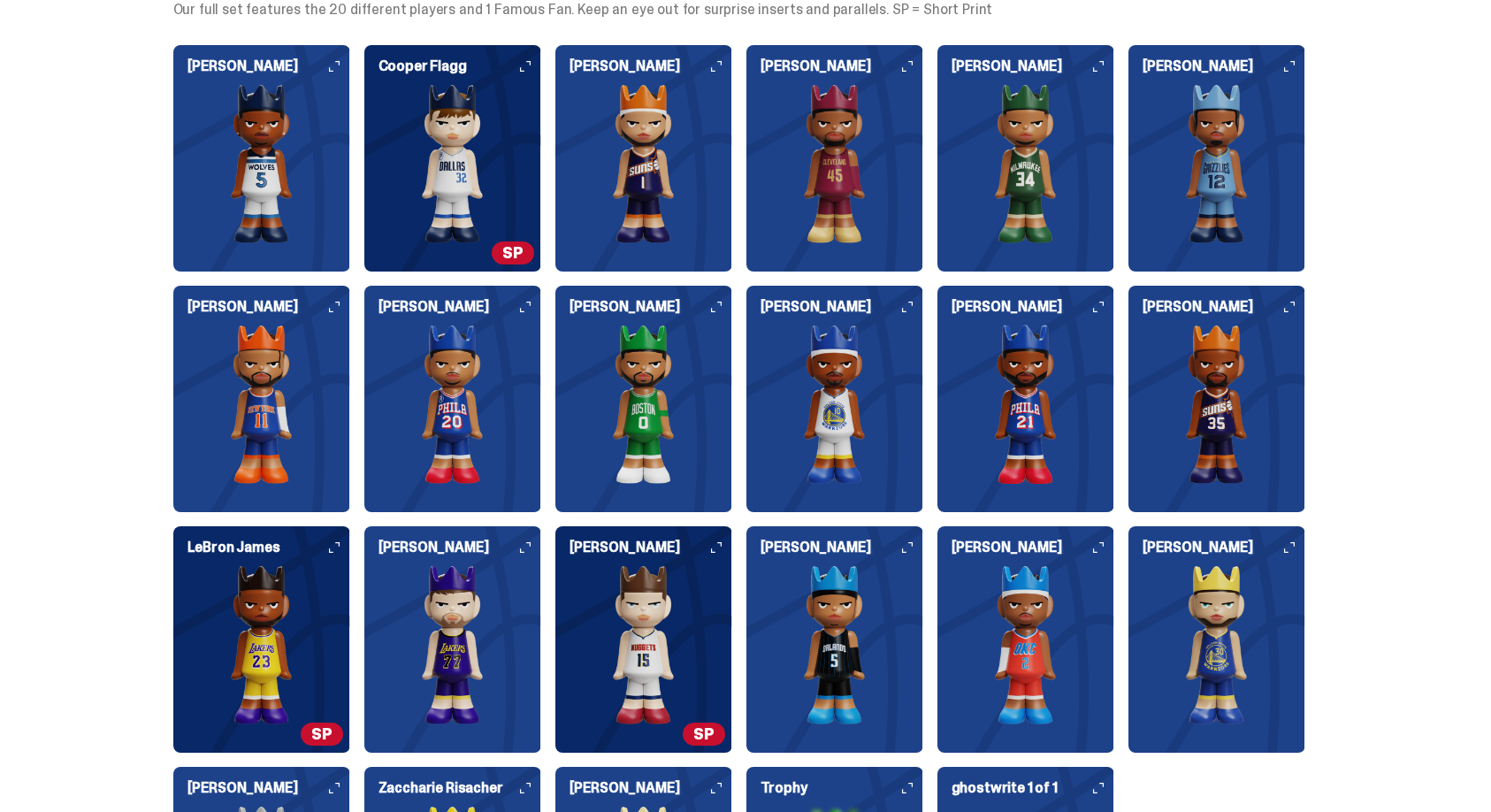
scroll to position [4443, 0]
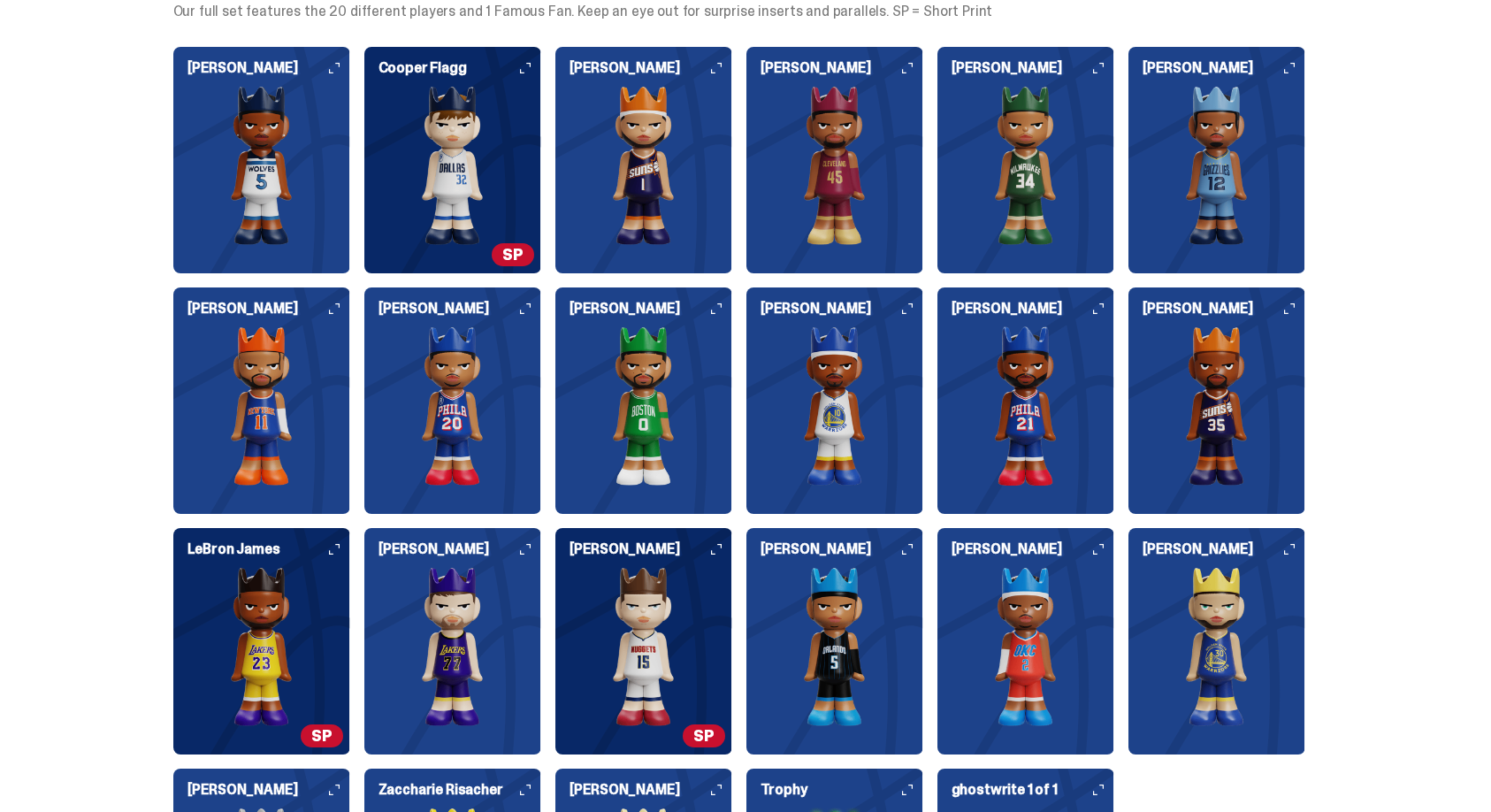
drag, startPoint x: 658, startPoint y: 649, endPoint x: 756, endPoint y: 661, distance: 98.7
click at [752, 661] on div "[PERSON_NAME] [PERSON_NAME] [PERSON_NAME] [PERSON_NAME] [PERSON_NAME] [PERSON_N…" at bounding box center [739, 520] width 1132 height 948
click at [716, 557] on div "[PERSON_NAME]" at bounding box center [644, 633] width 177 height 184
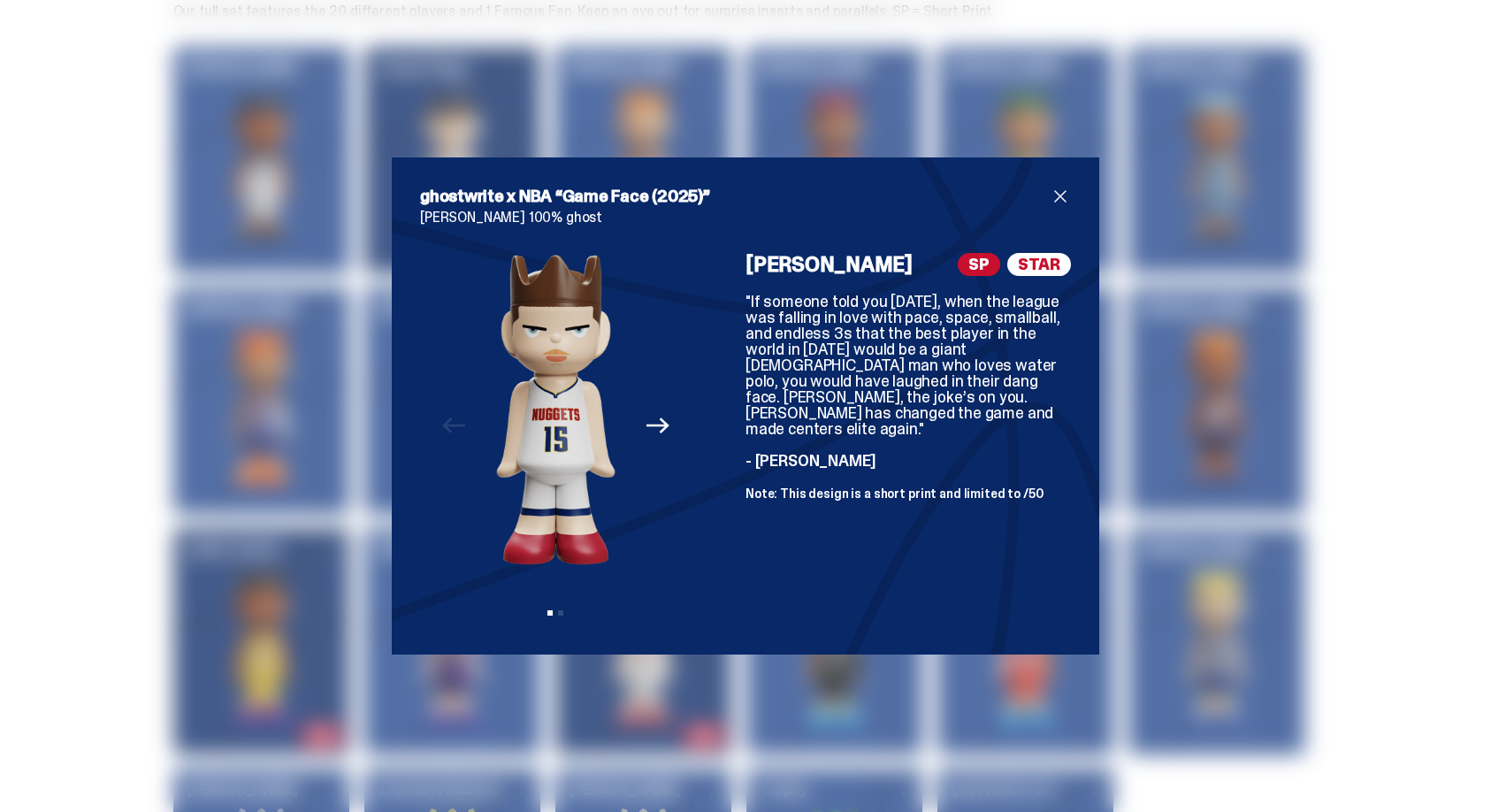
click at [1066, 200] on span "close" at bounding box center [1060, 196] width 21 height 21
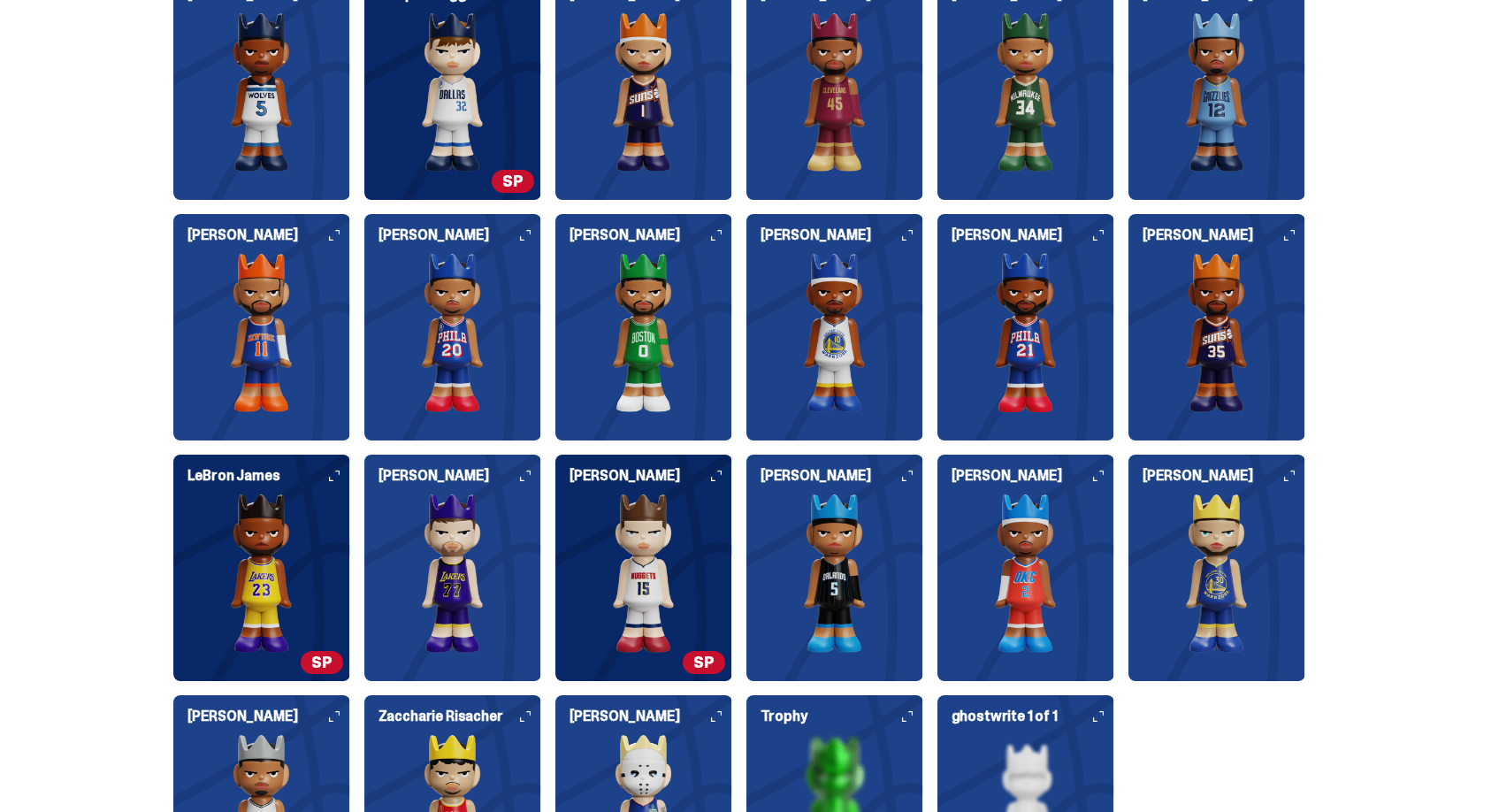
scroll to position [4500, 0]
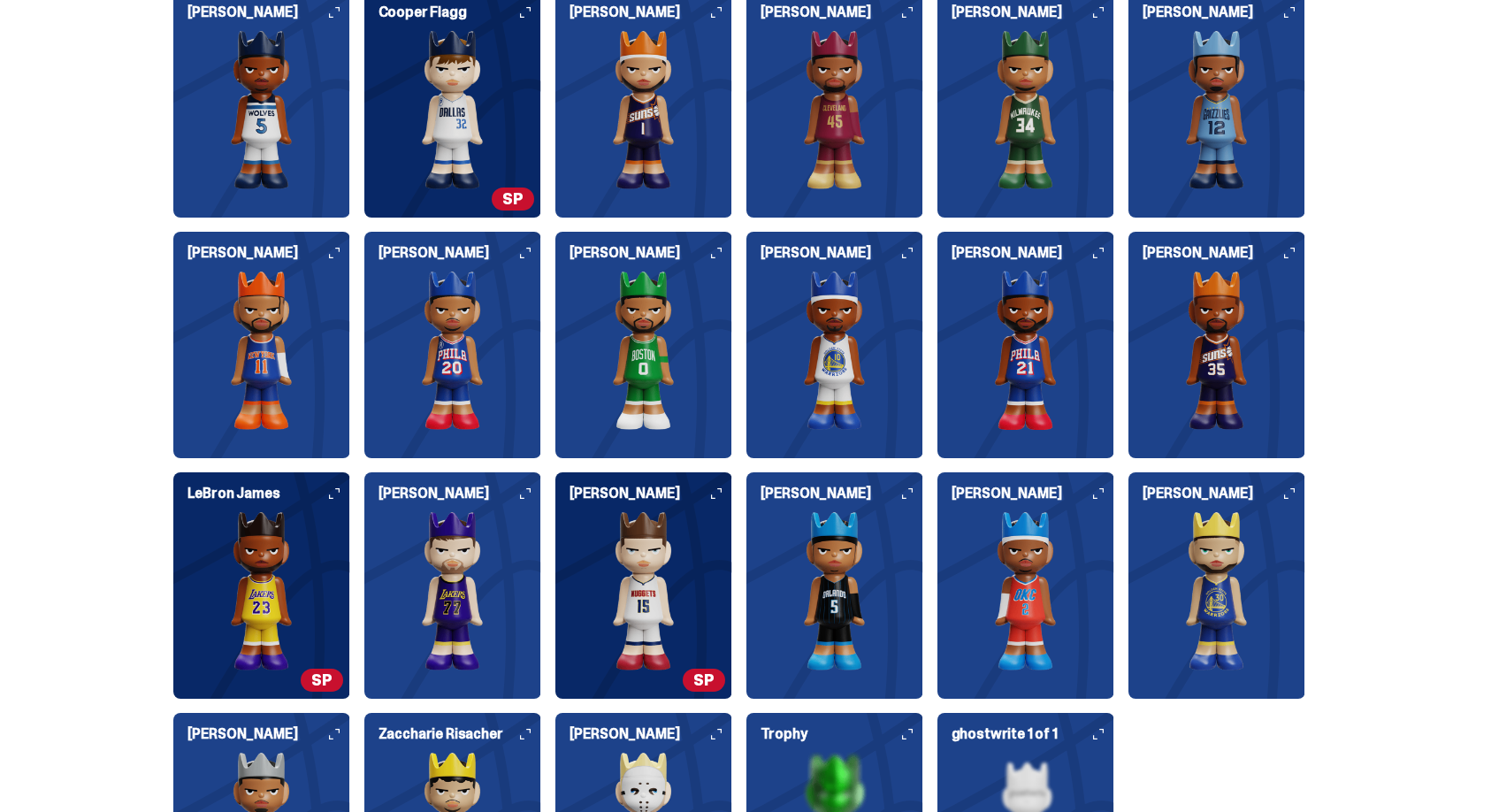
click at [489, 131] on img at bounding box center [453, 110] width 177 height 159
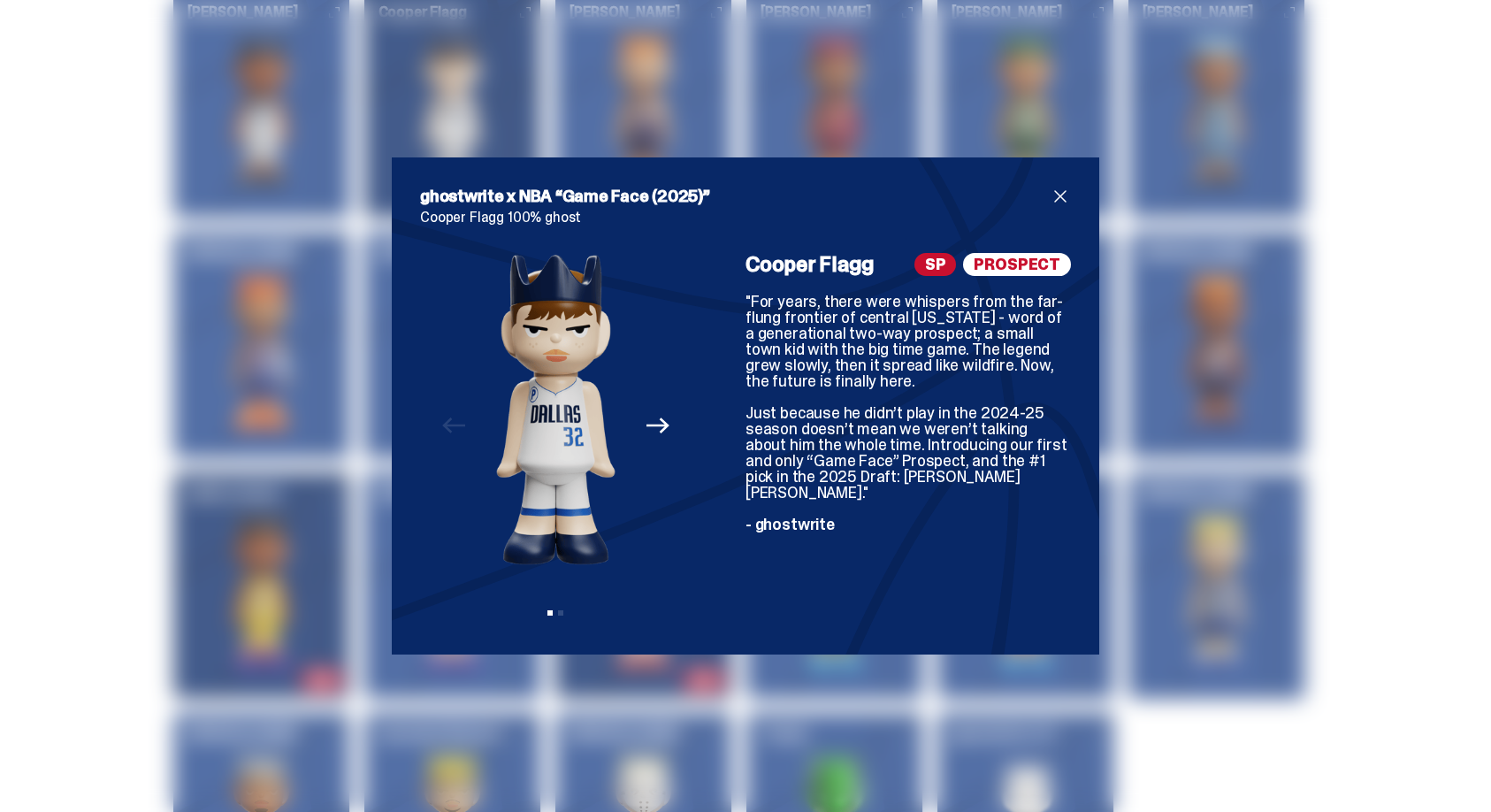
click at [1059, 200] on span "close" at bounding box center [1060, 196] width 21 height 21
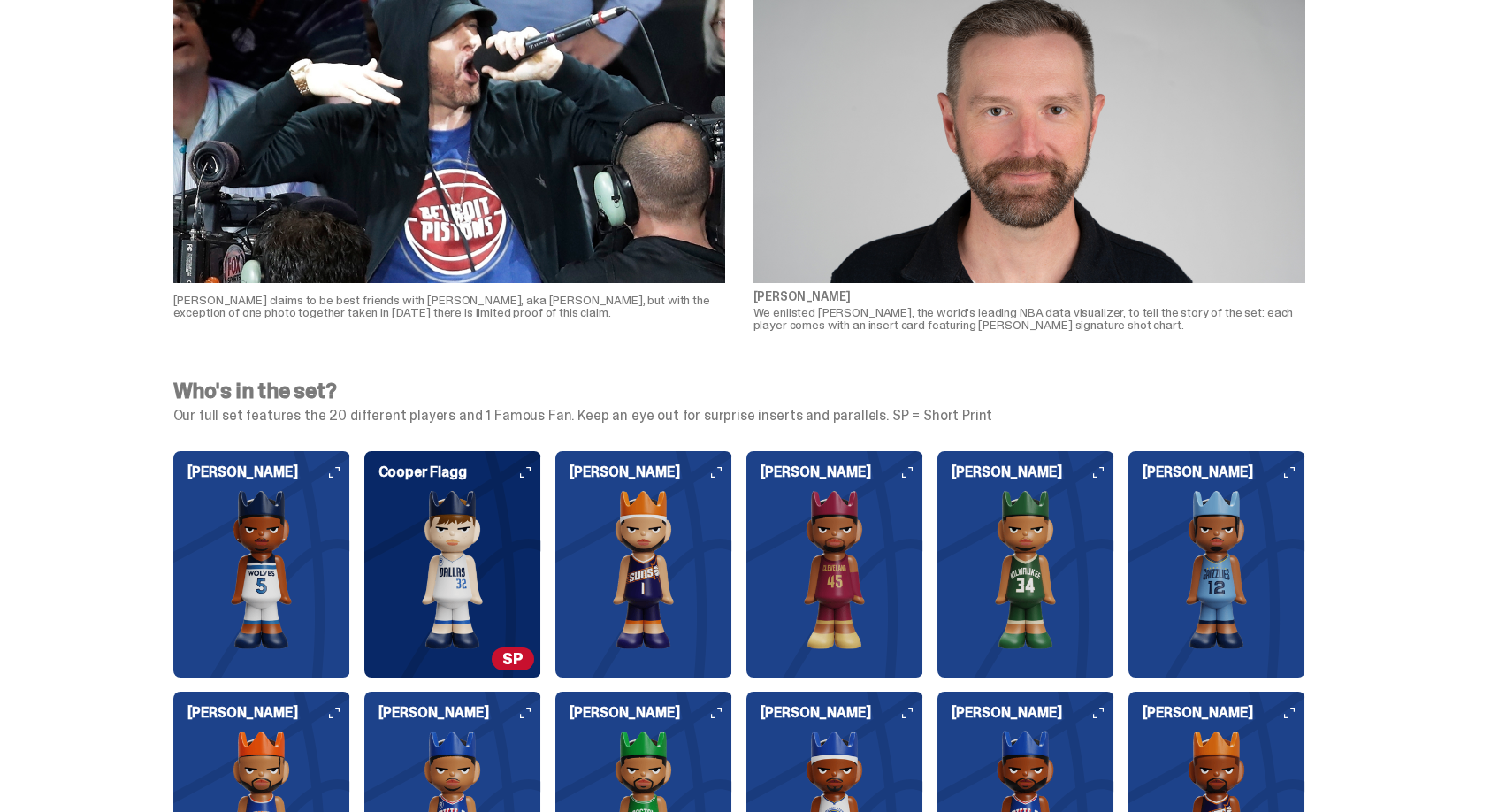
scroll to position [4029, 0]
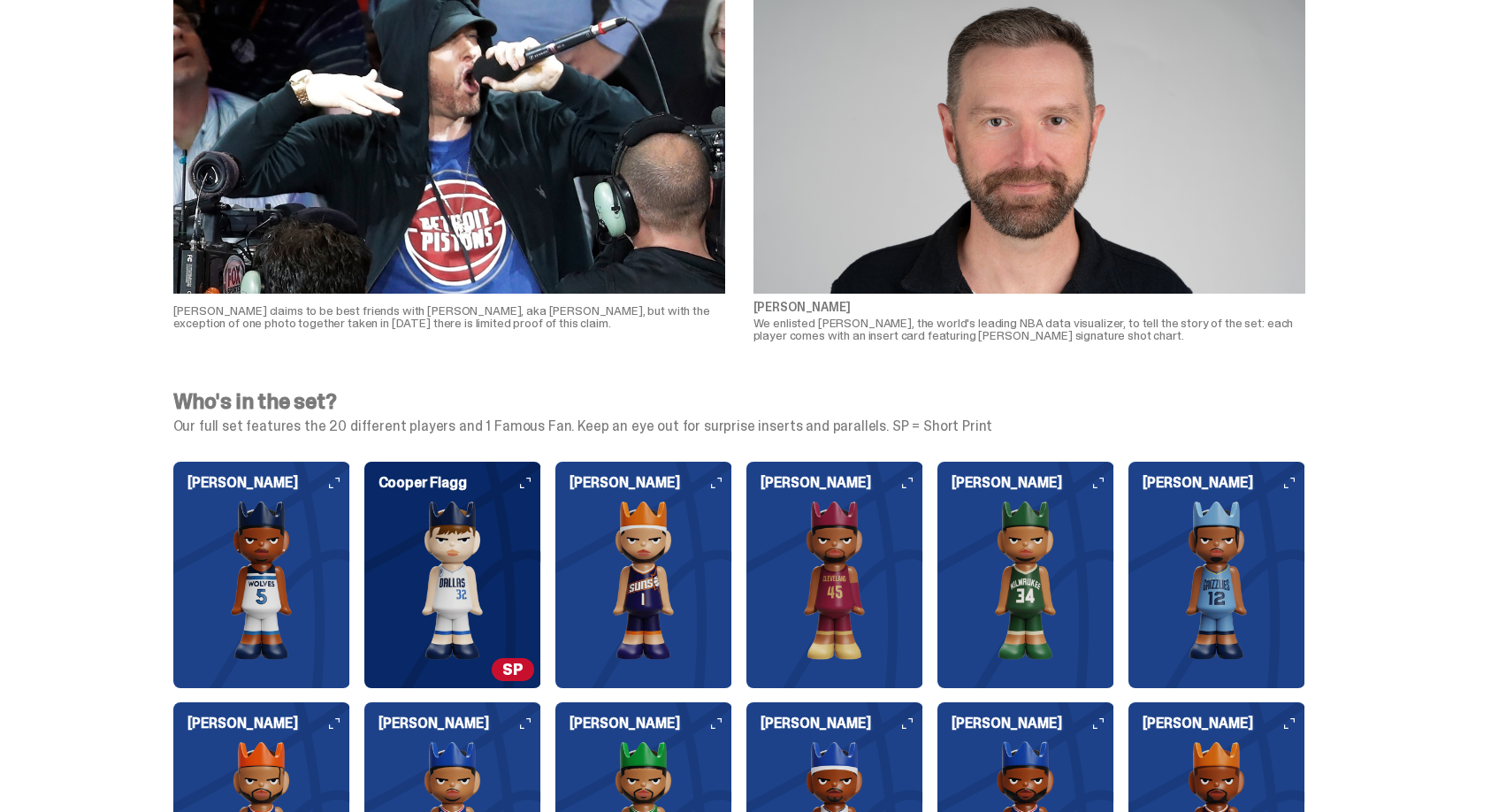
drag, startPoint x: 955, startPoint y: 430, endPoint x: 893, endPoint y: 430, distance: 62.0
click at [890, 430] on p "Our full set features the 20 different players and 1 Famous Fan. Keep an eye ou…" at bounding box center [739, 426] width 1132 height 15
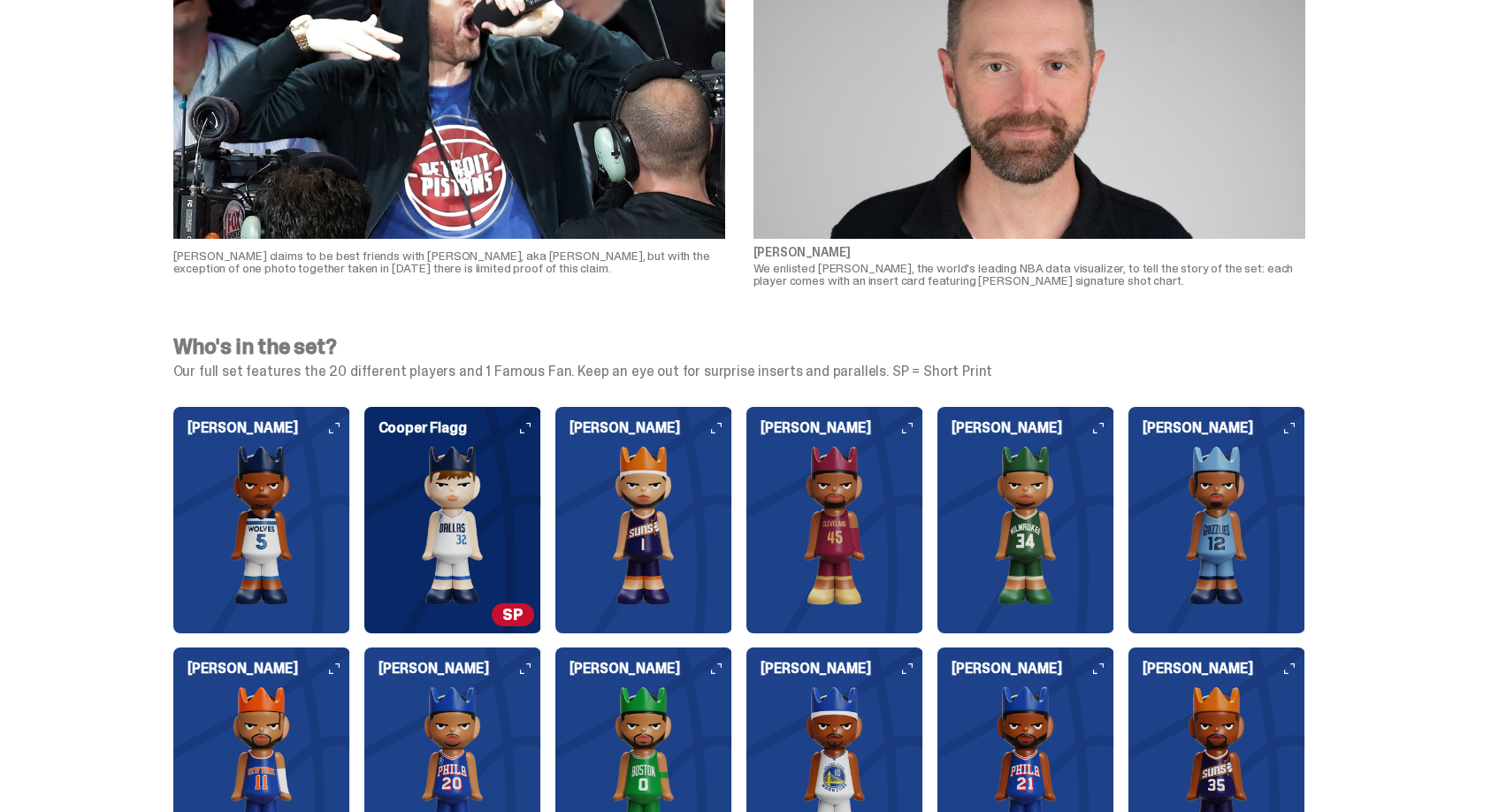
scroll to position [4086, 0]
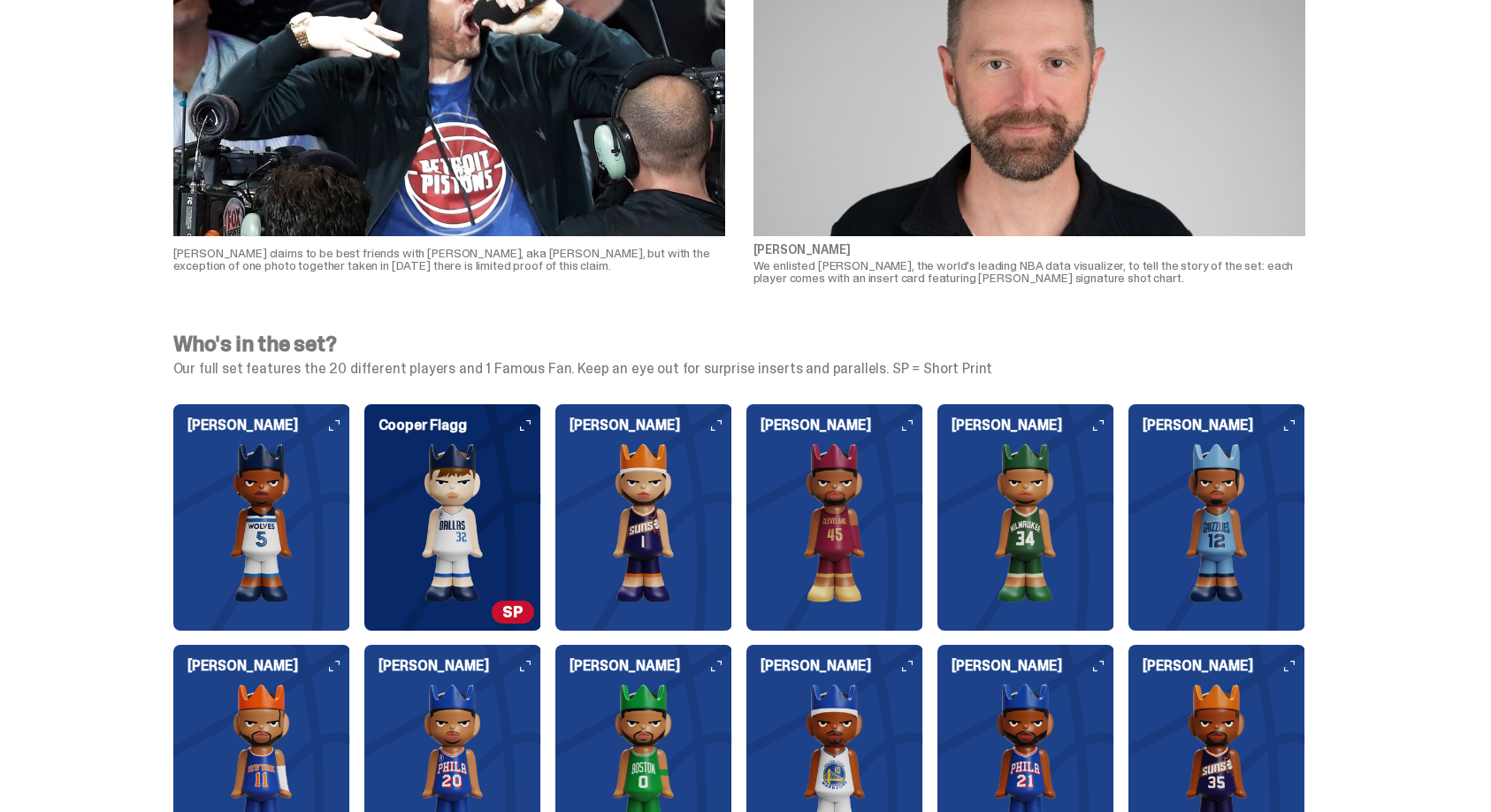
click at [465, 524] on img at bounding box center [453, 523] width 177 height 159
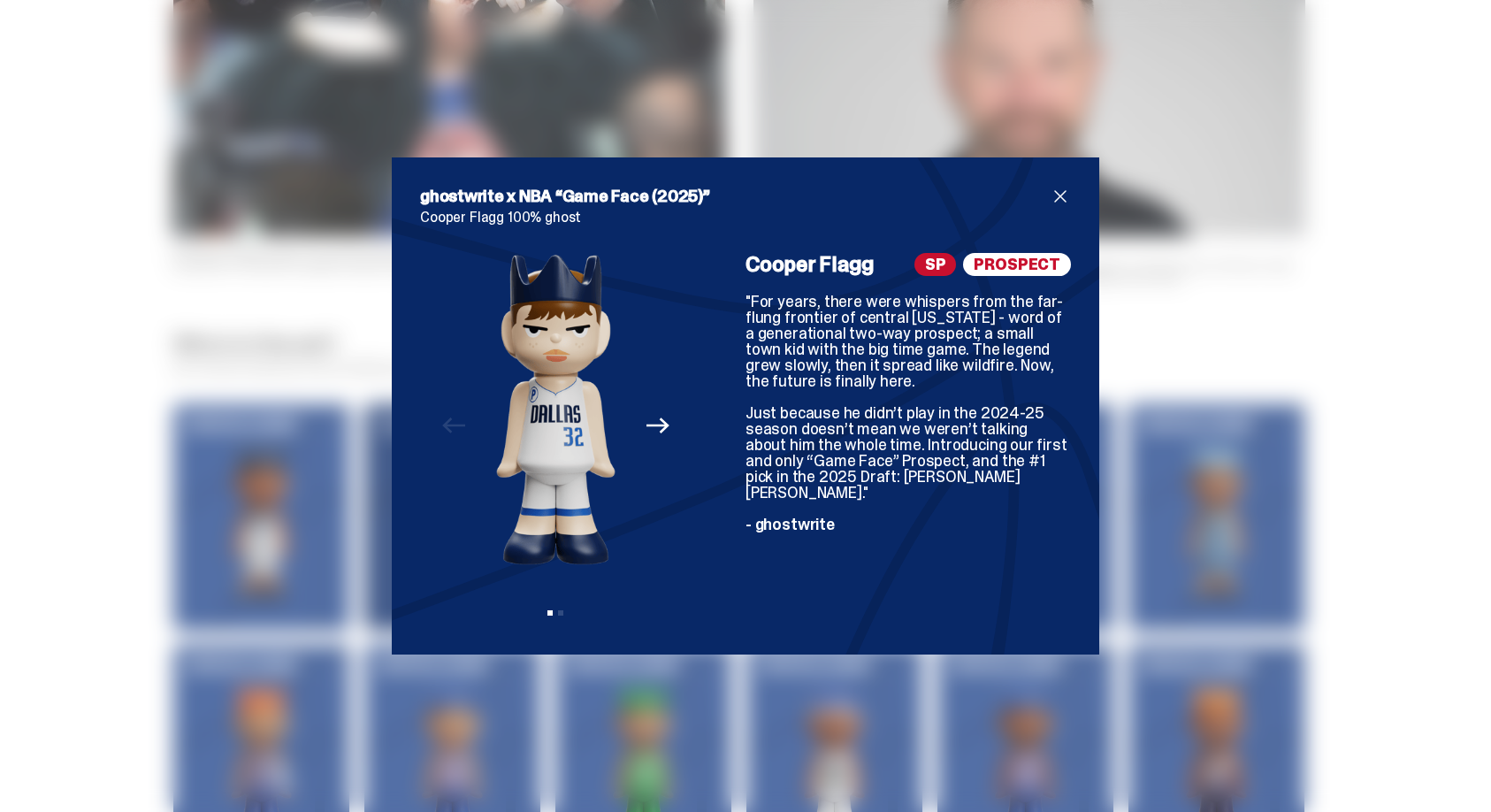
click at [1059, 200] on span "close" at bounding box center [1060, 196] width 21 height 21
